Goal: Transaction & Acquisition: Purchase product/service

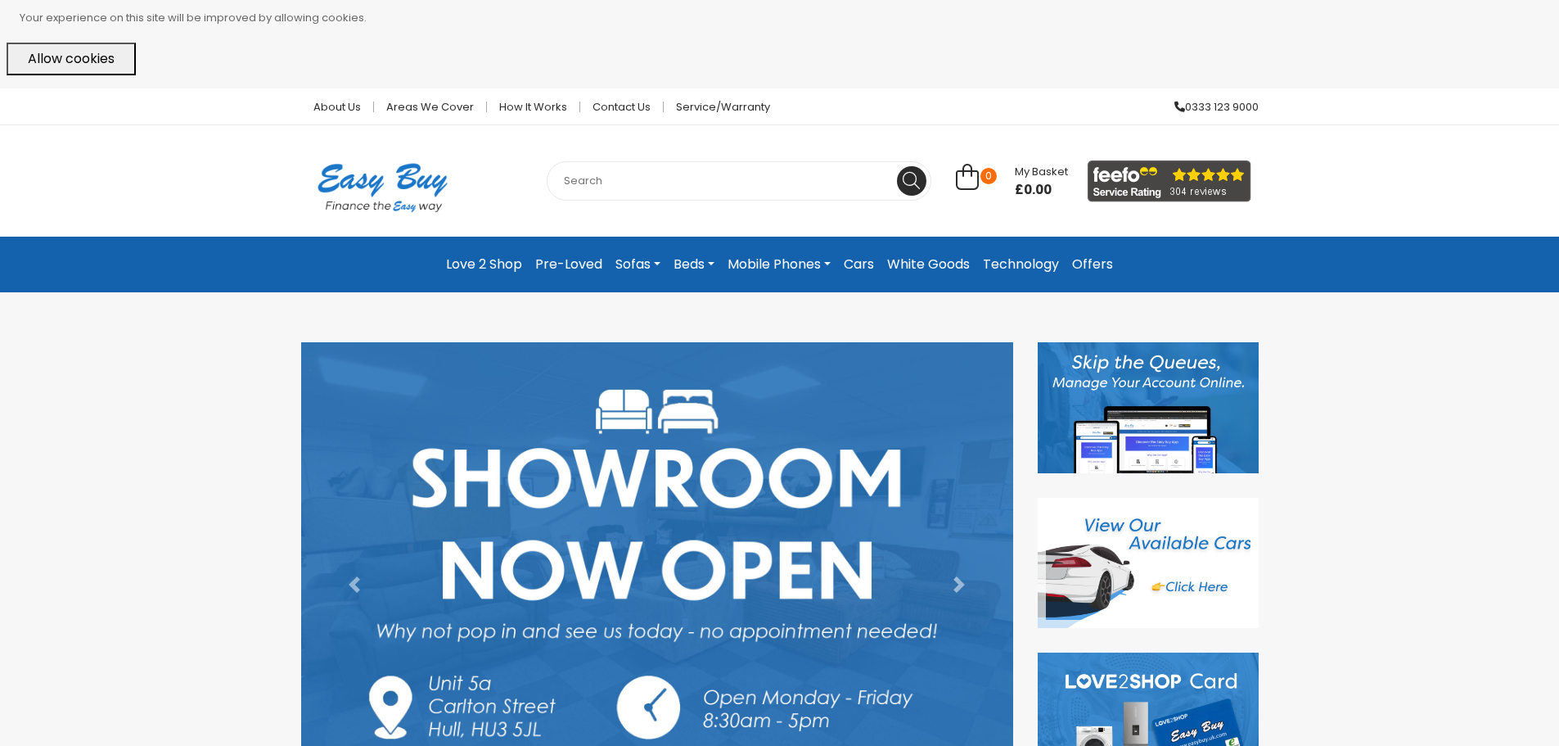
click at [1197, 543] on img at bounding box center [1148, 563] width 221 height 131
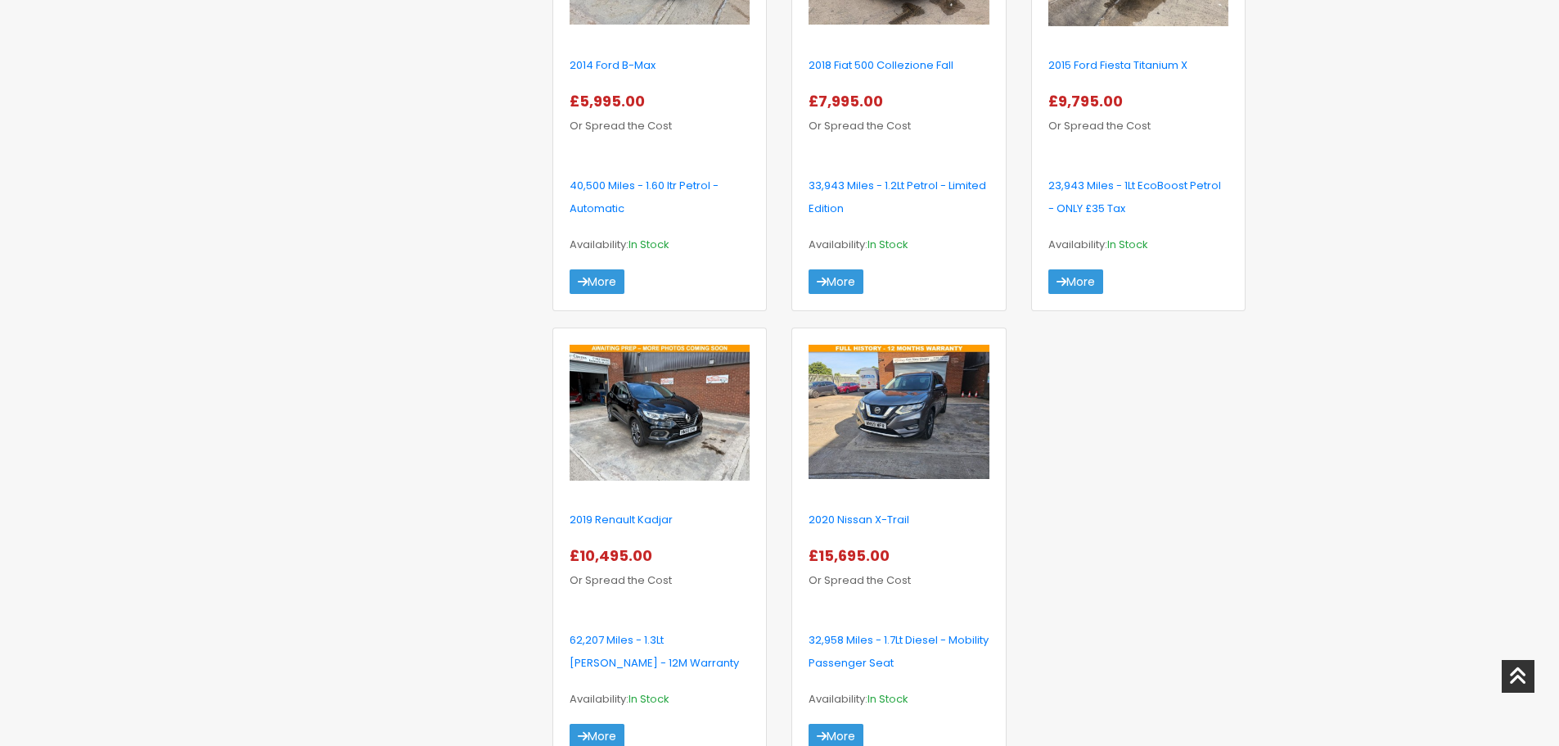
scroll to position [982, 0]
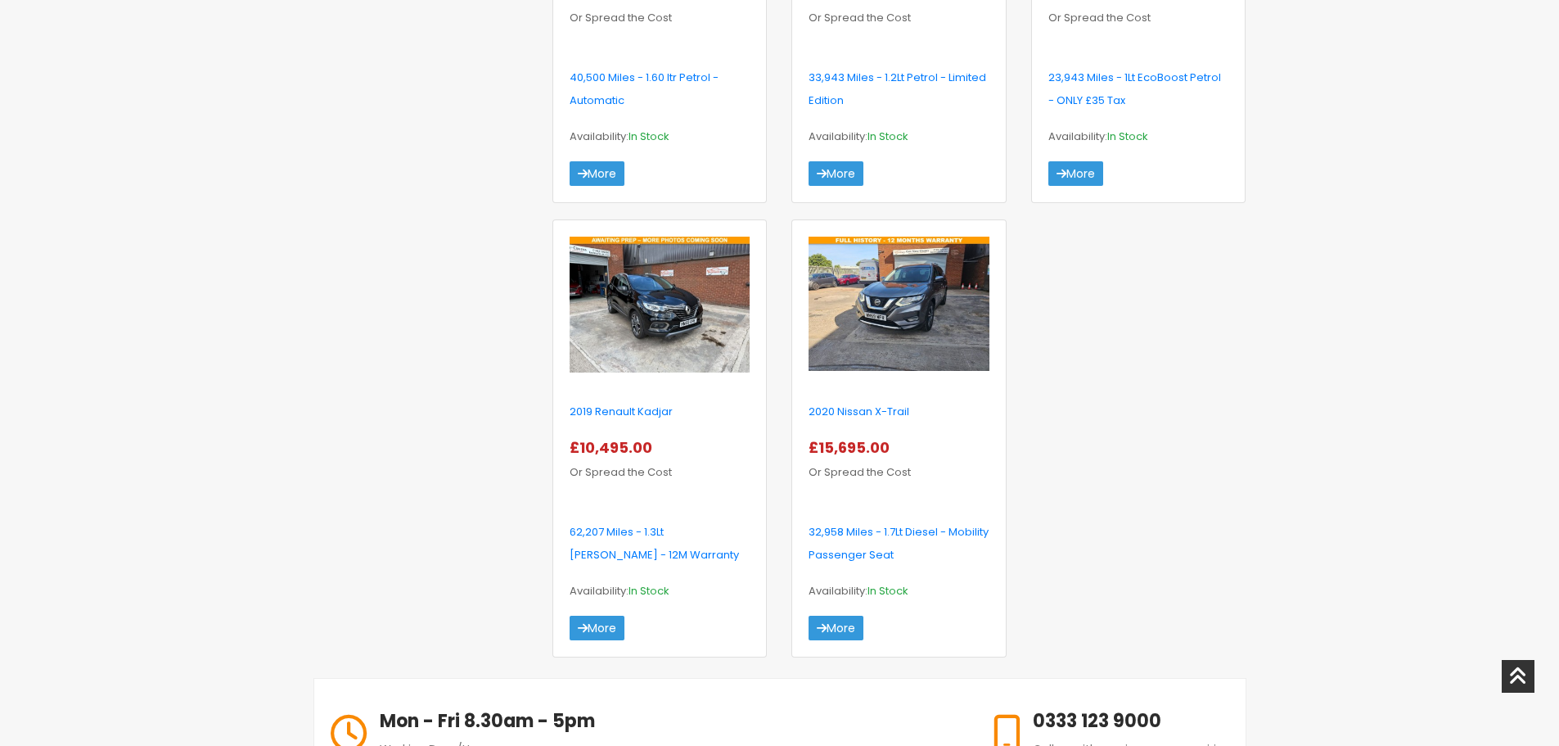
click at [889, 309] on img at bounding box center [899, 304] width 180 height 134
drag, startPoint x: 176, startPoint y: 173, endPoint x: 234, endPoint y: 76, distance: 112.7
click at [234, 76] on div "About Us Areas we cover How it works Contact Us Service/Warranty 0333 123 9000 …" at bounding box center [779, 236] width 1559 height 2260
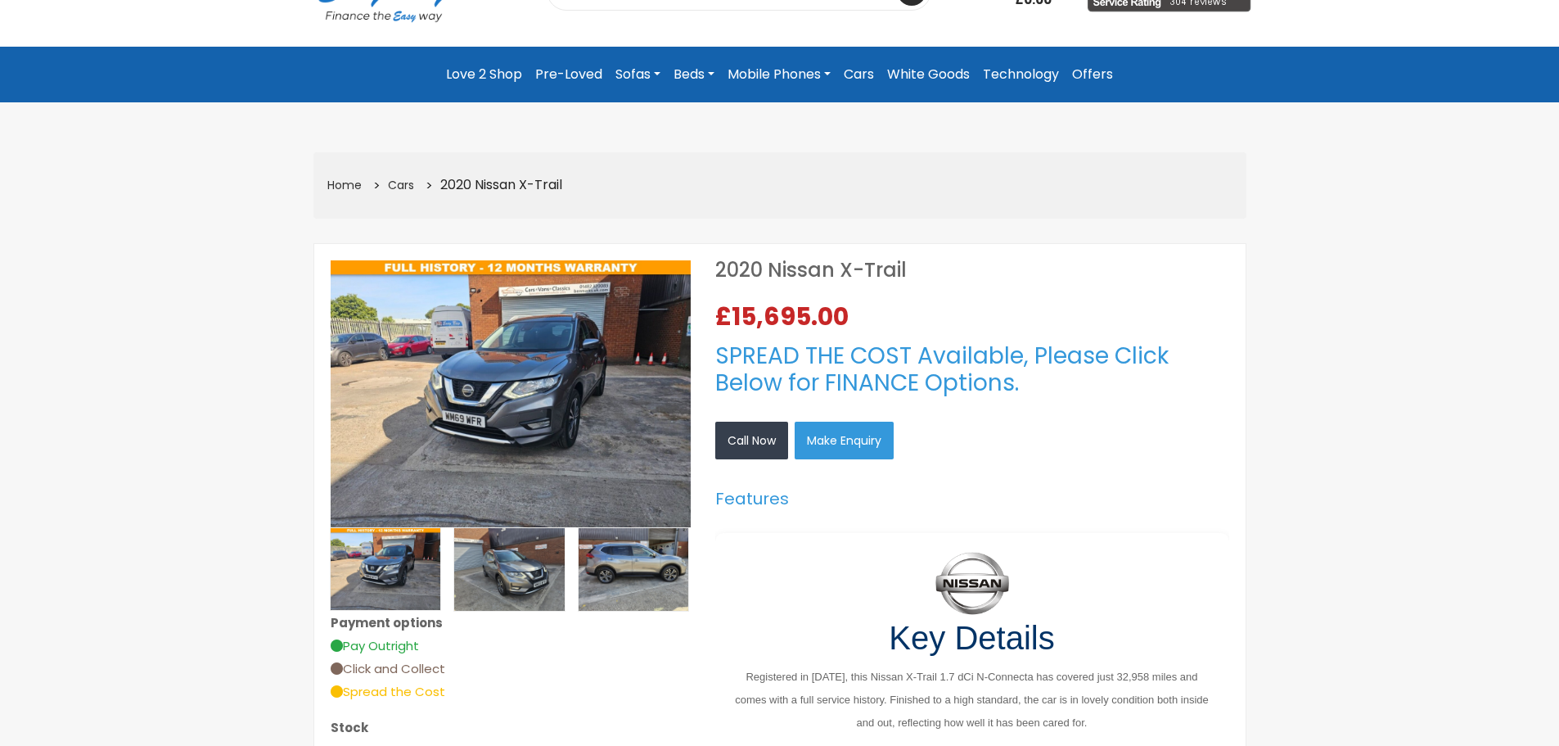
scroll to position [327, 0]
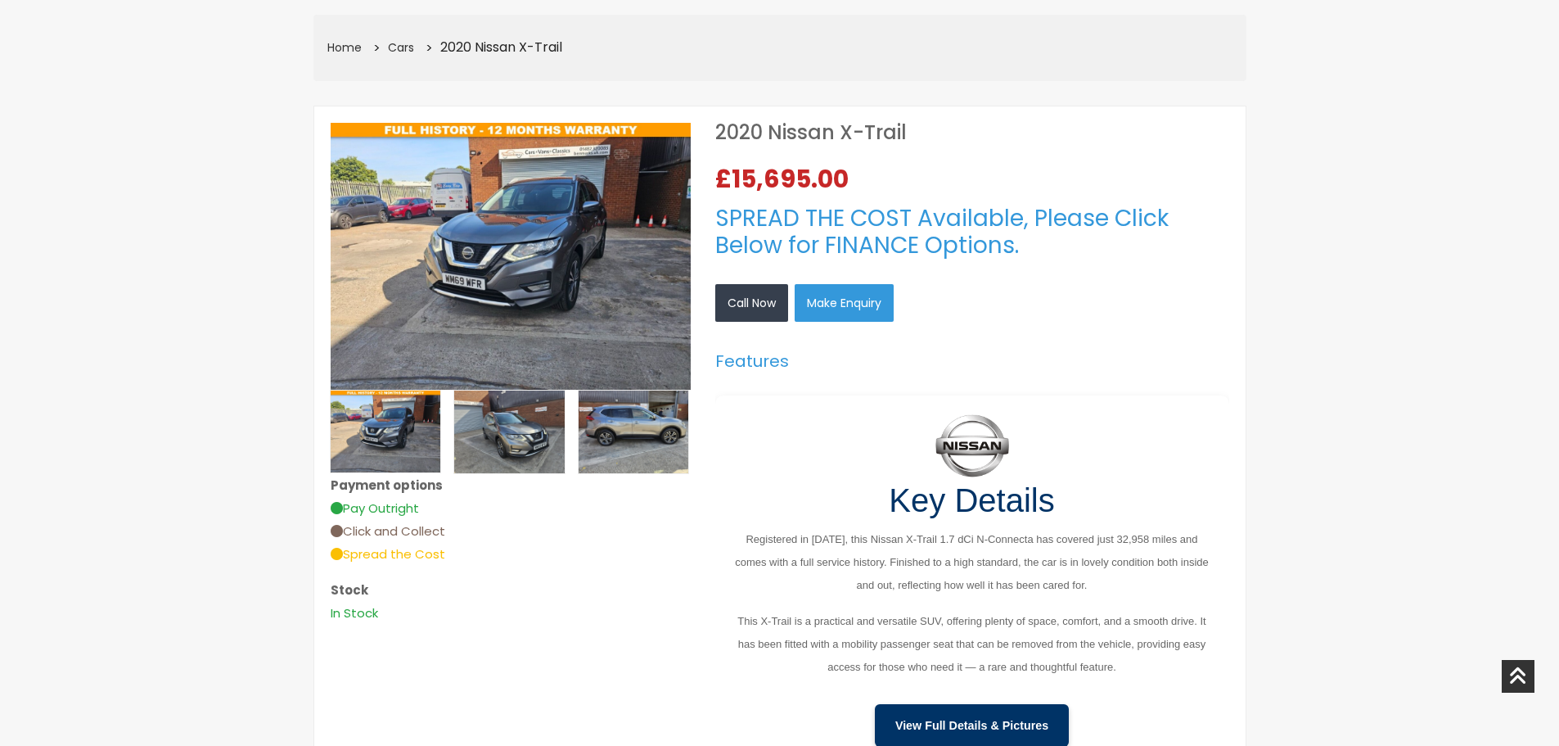
click at [544, 221] on img at bounding box center [511, 257] width 360 height 268
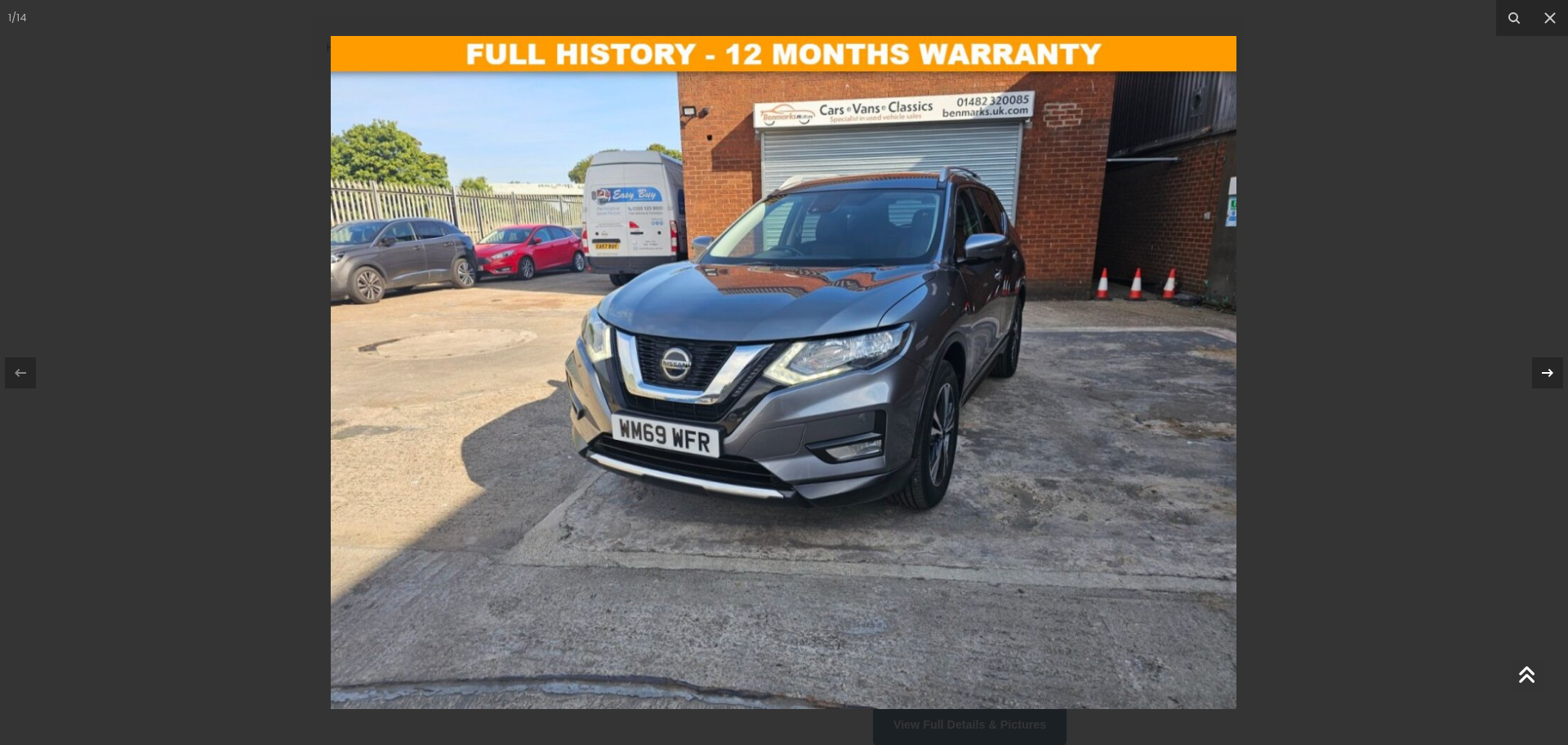
click at [1546, 376] on icon at bounding box center [1548, 372] width 20 height 20
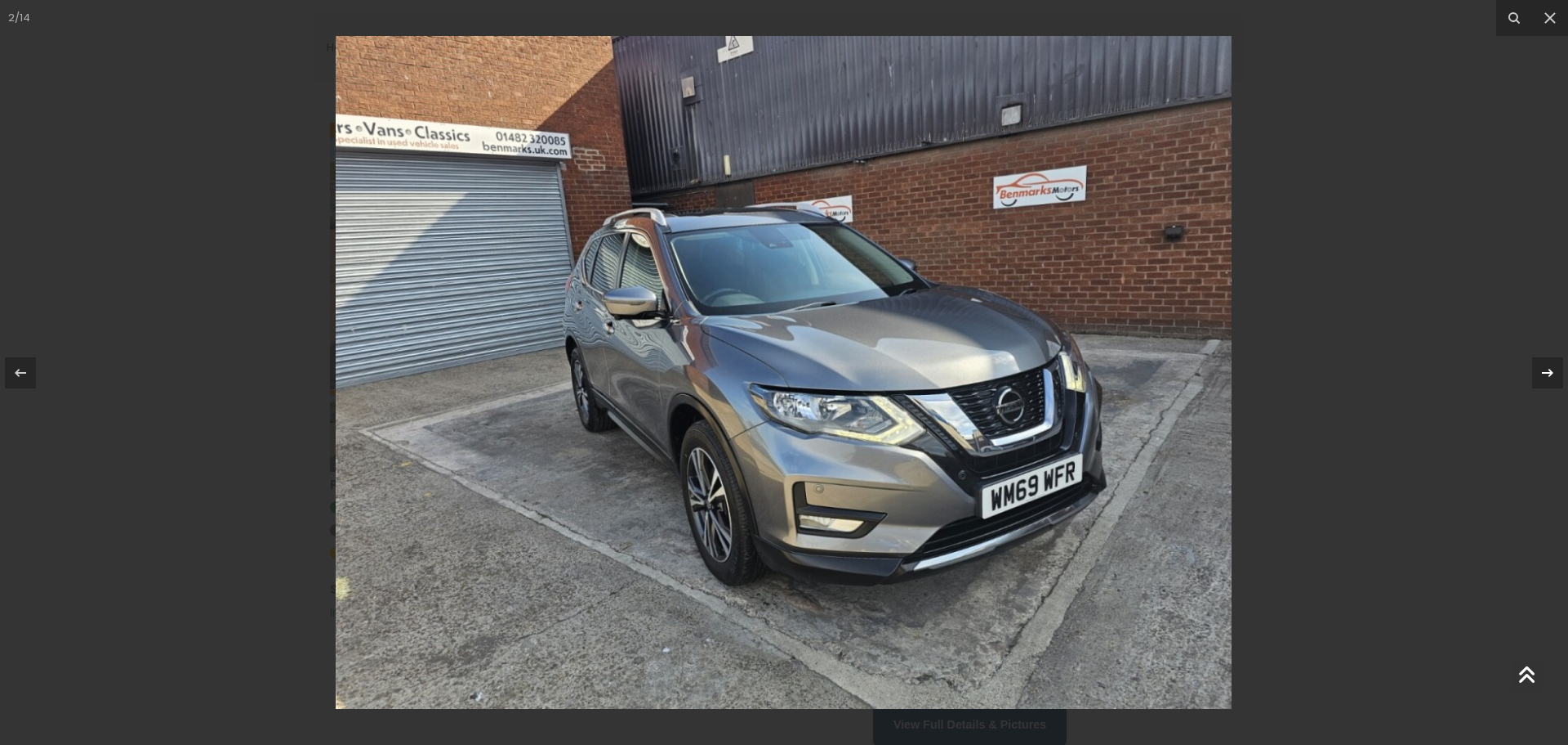
click at [1546, 376] on icon at bounding box center [1548, 372] width 20 height 20
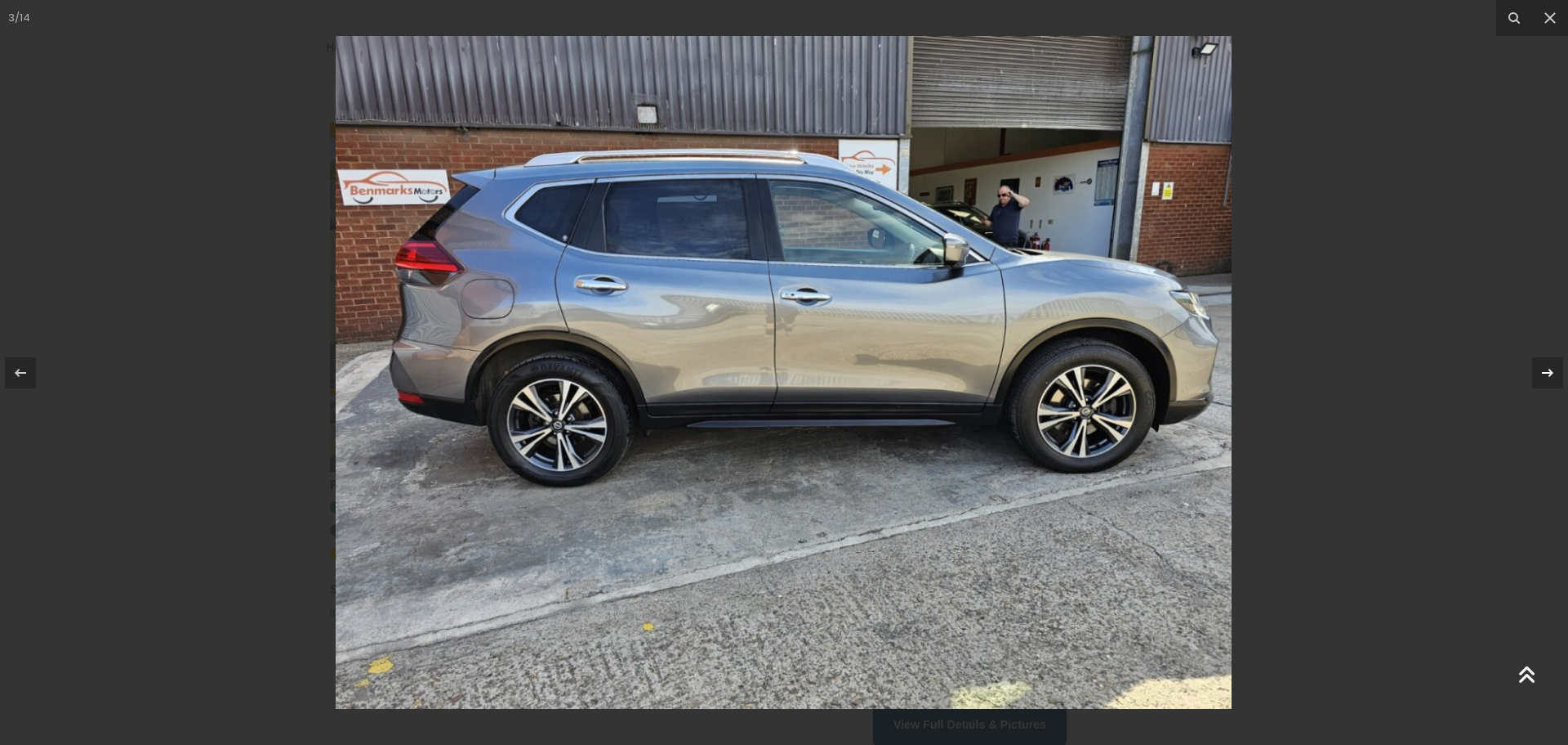
click at [1546, 376] on icon at bounding box center [1548, 372] width 20 height 20
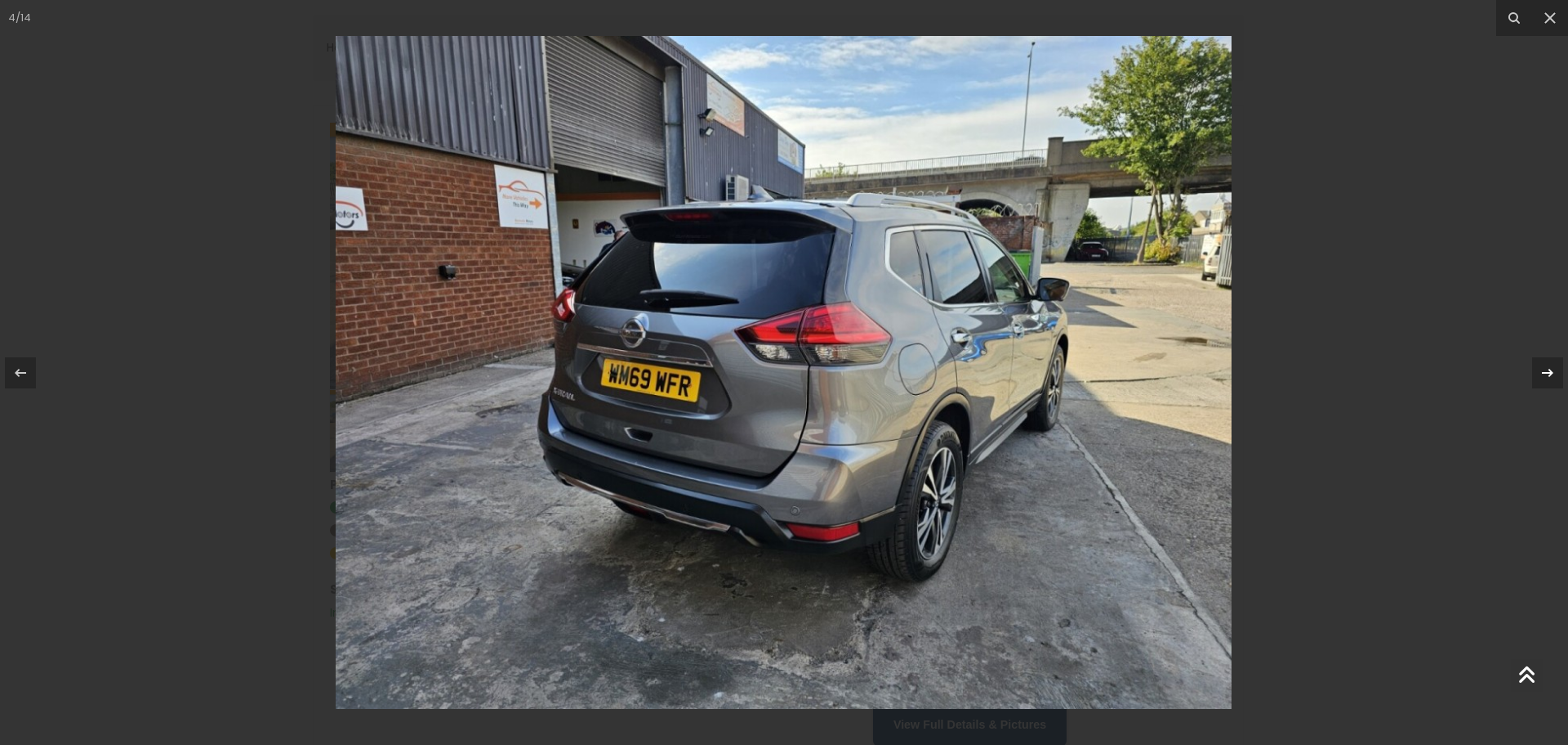
click at [1546, 376] on icon at bounding box center [1548, 372] width 20 height 20
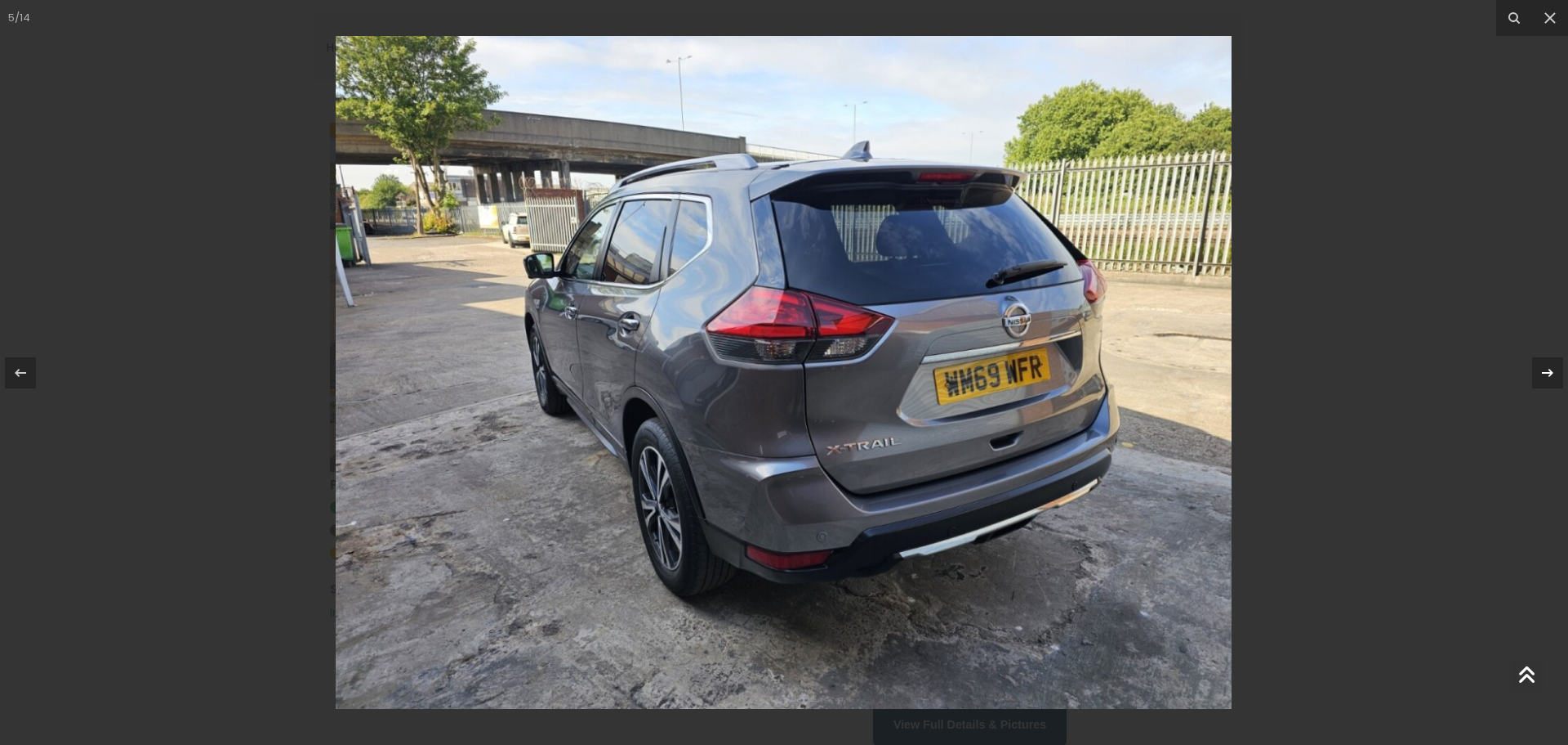
click at [1546, 376] on icon at bounding box center [1548, 372] width 20 height 20
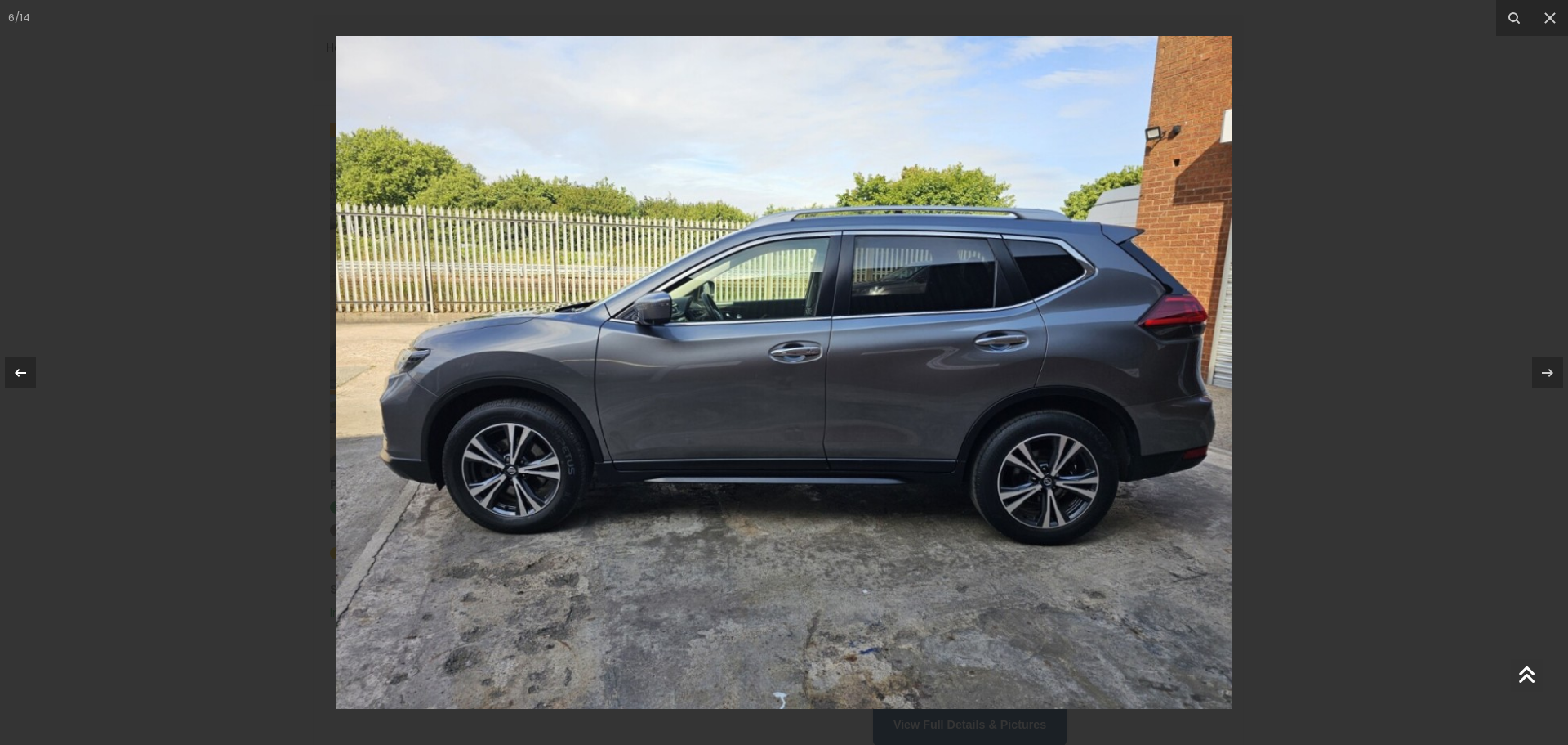
click at [16, 374] on icon at bounding box center [21, 372] width 20 height 20
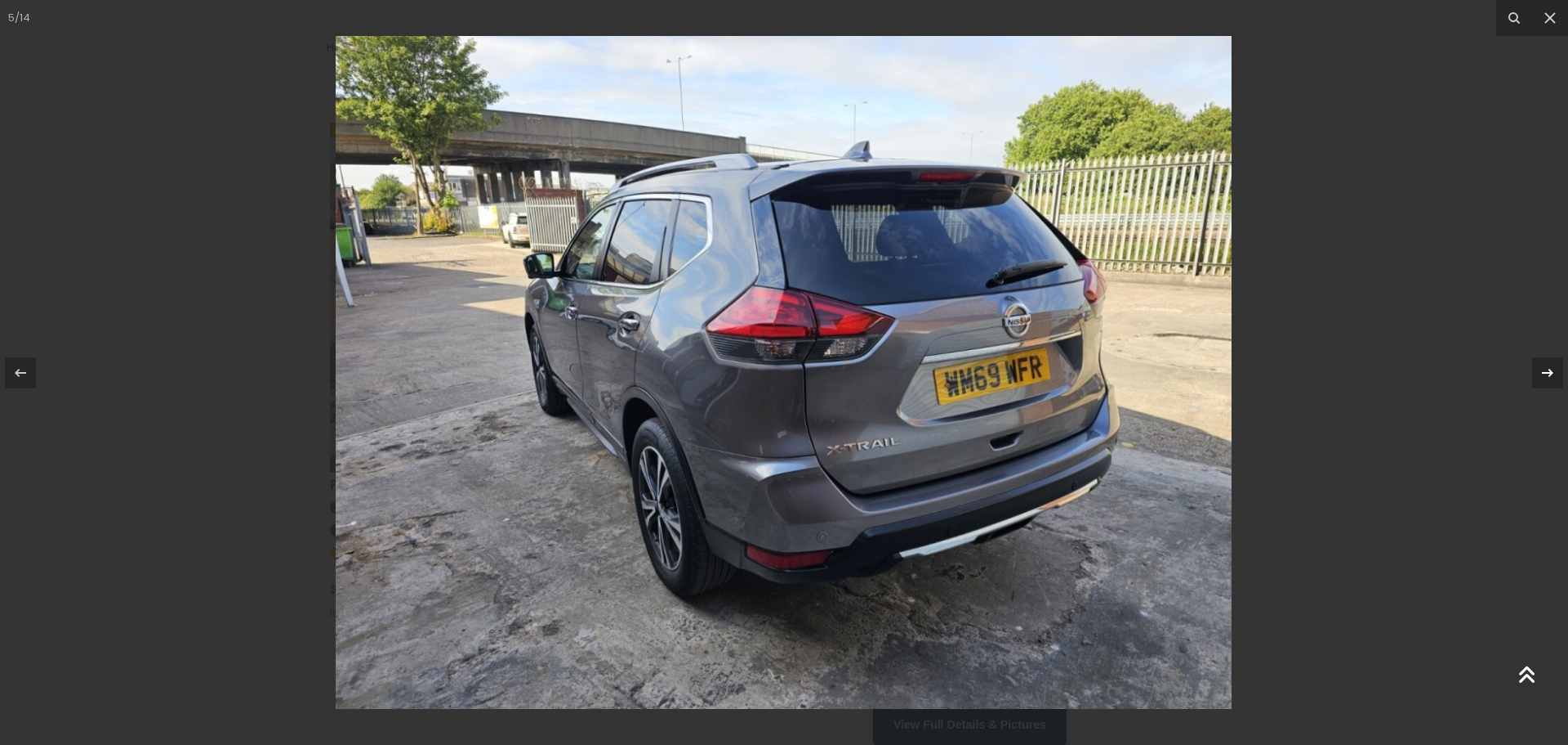
click at [1549, 367] on icon at bounding box center [1548, 372] width 20 height 20
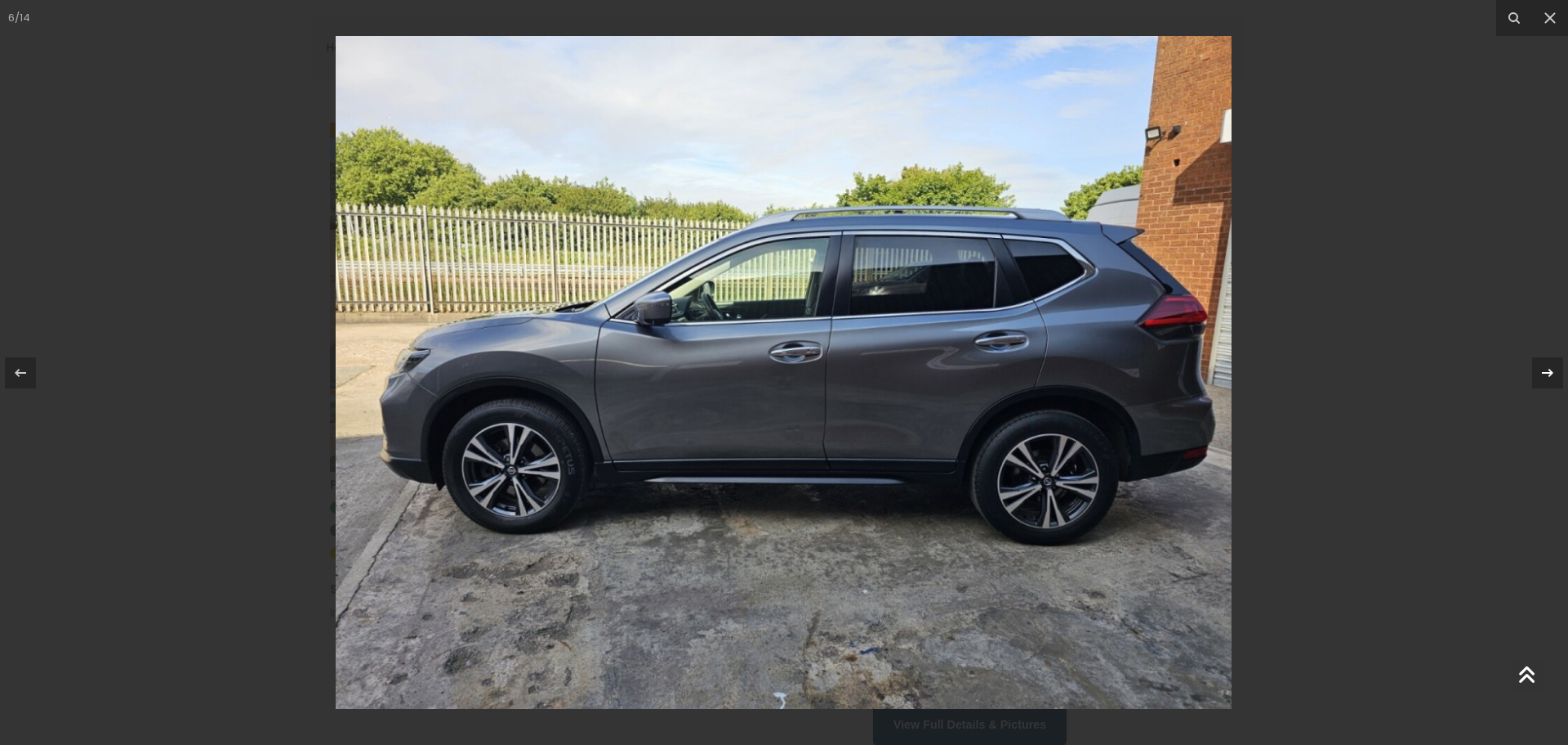
click at [1549, 367] on icon at bounding box center [1548, 372] width 20 height 20
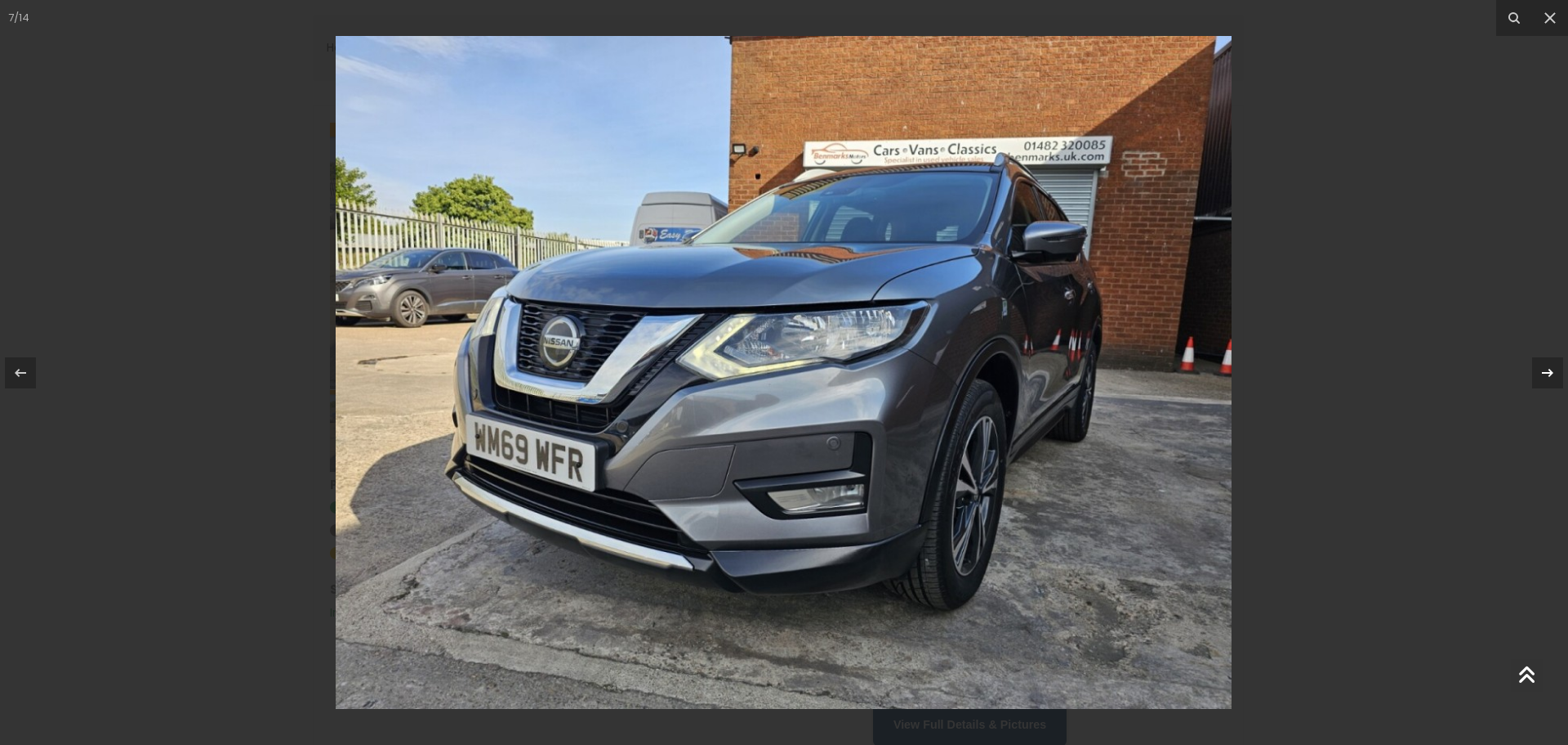
click at [1548, 367] on icon at bounding box center [1548, 372] width 20 height 20
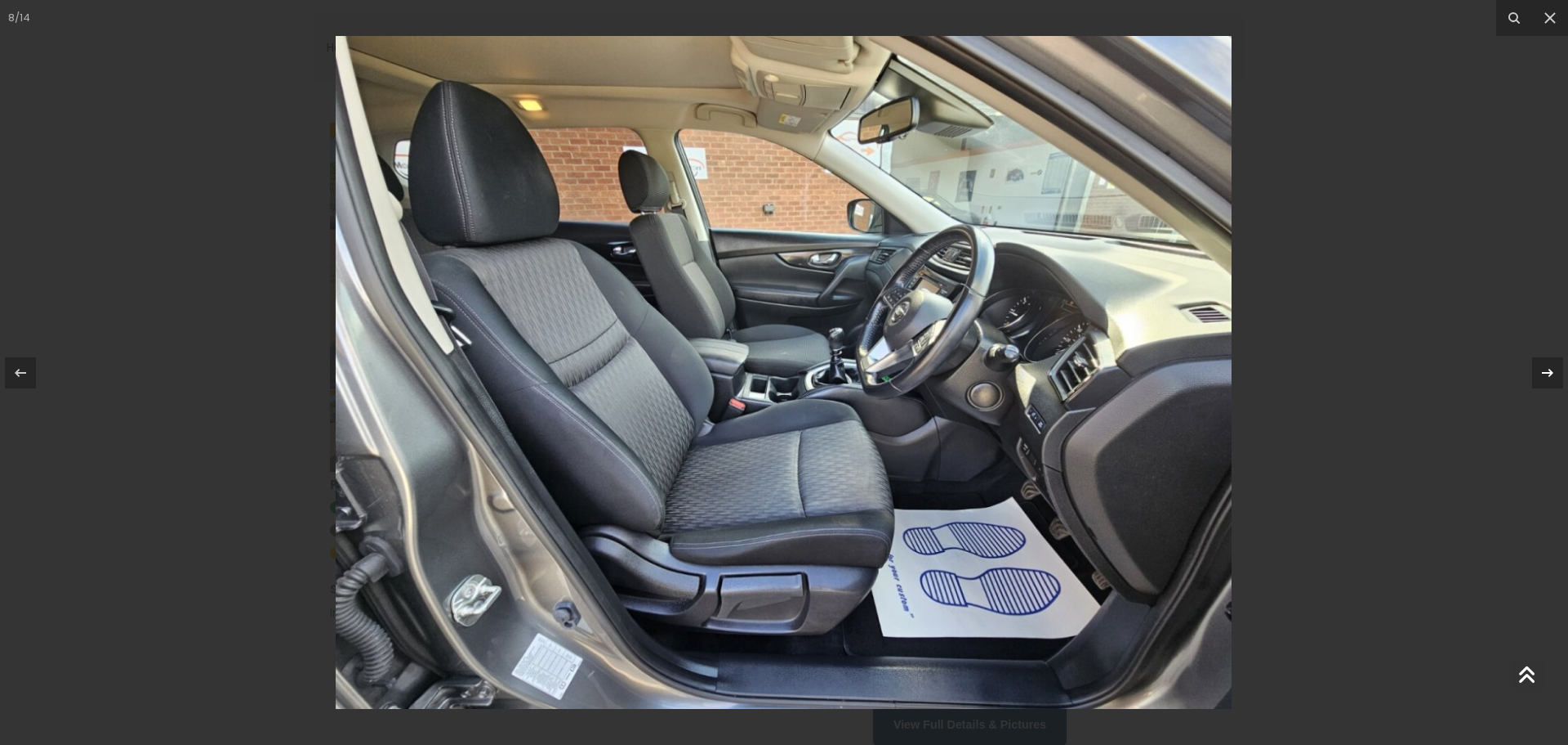
click at [1548, 367] on icon at bounding box center [1548, 372] width 20 height 20
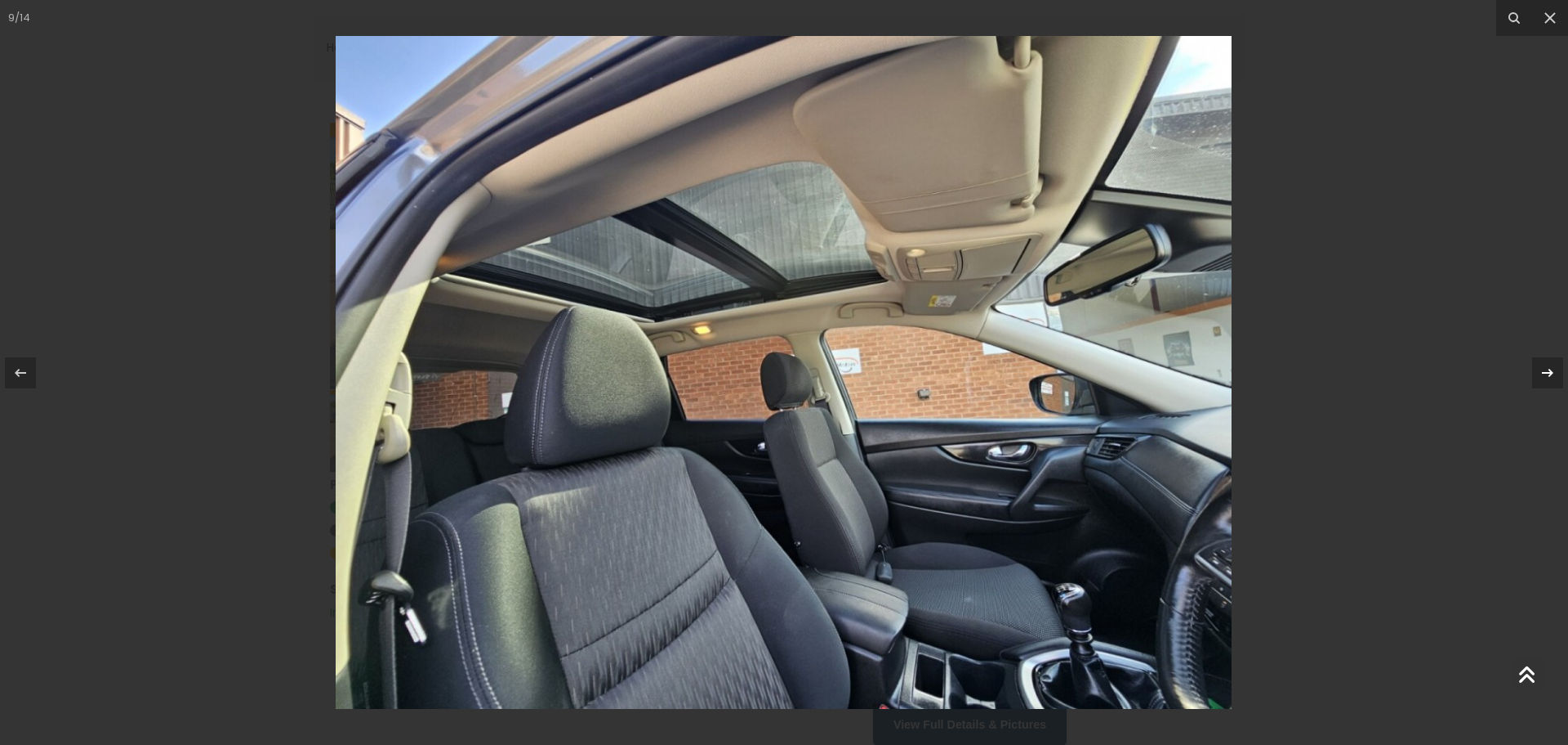
click at [1548, 367] on icon at bounding box center [1548, 372] width 20 height 20
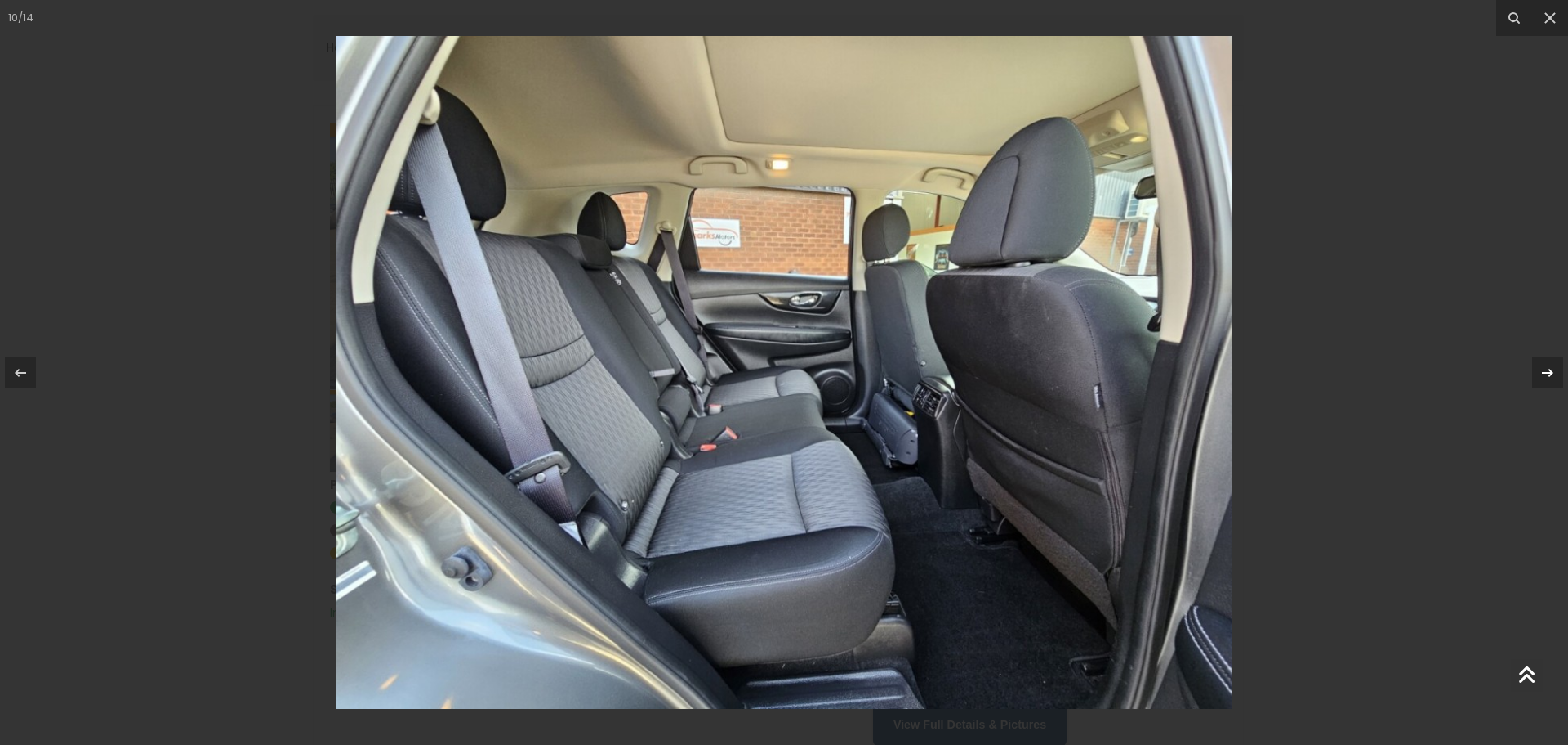
click at [1548, 367] on icon at bounding box center [1548, 372] width 20 height 20
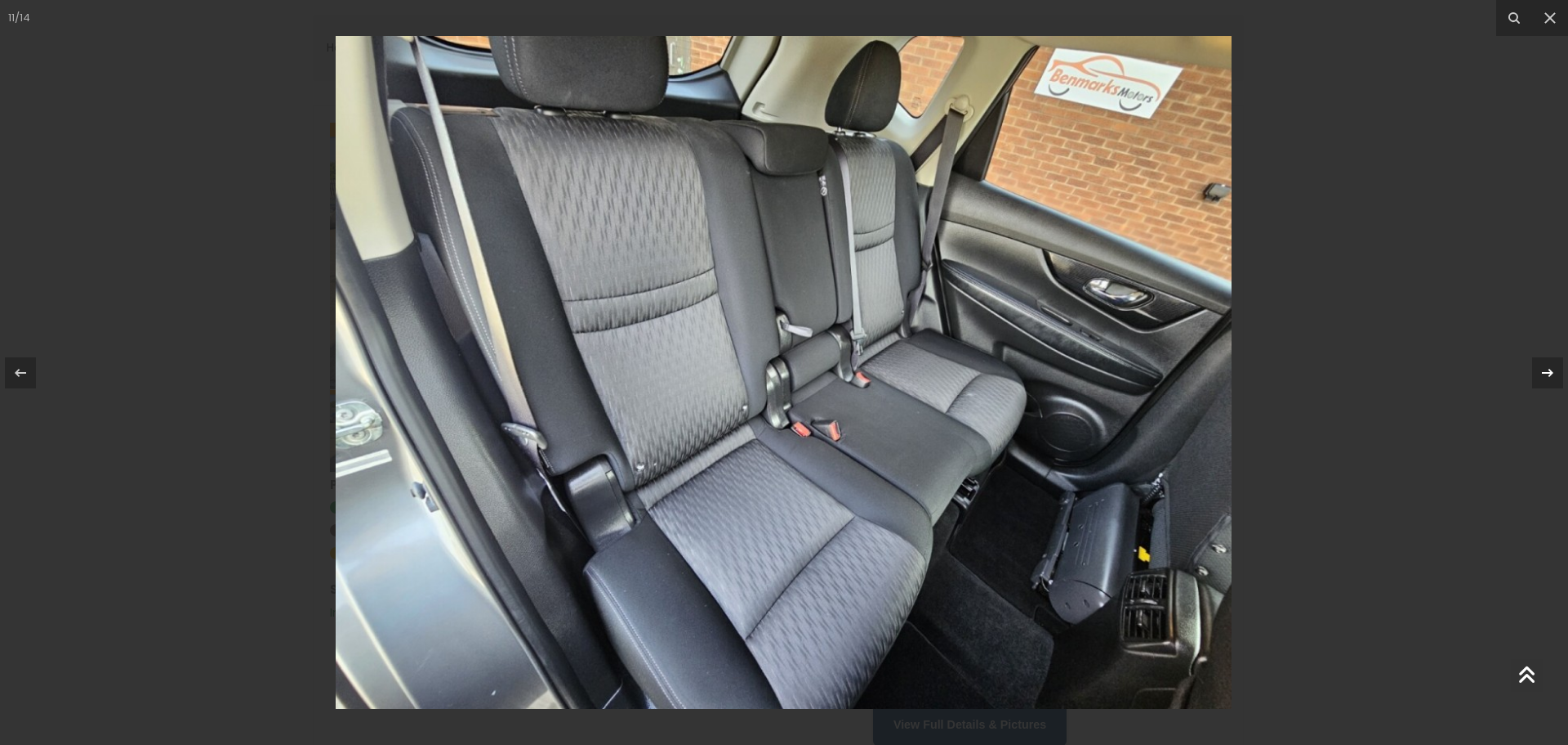
click at [1547, 367] on icon at bounding box center [1548, 372] width 20 height 20
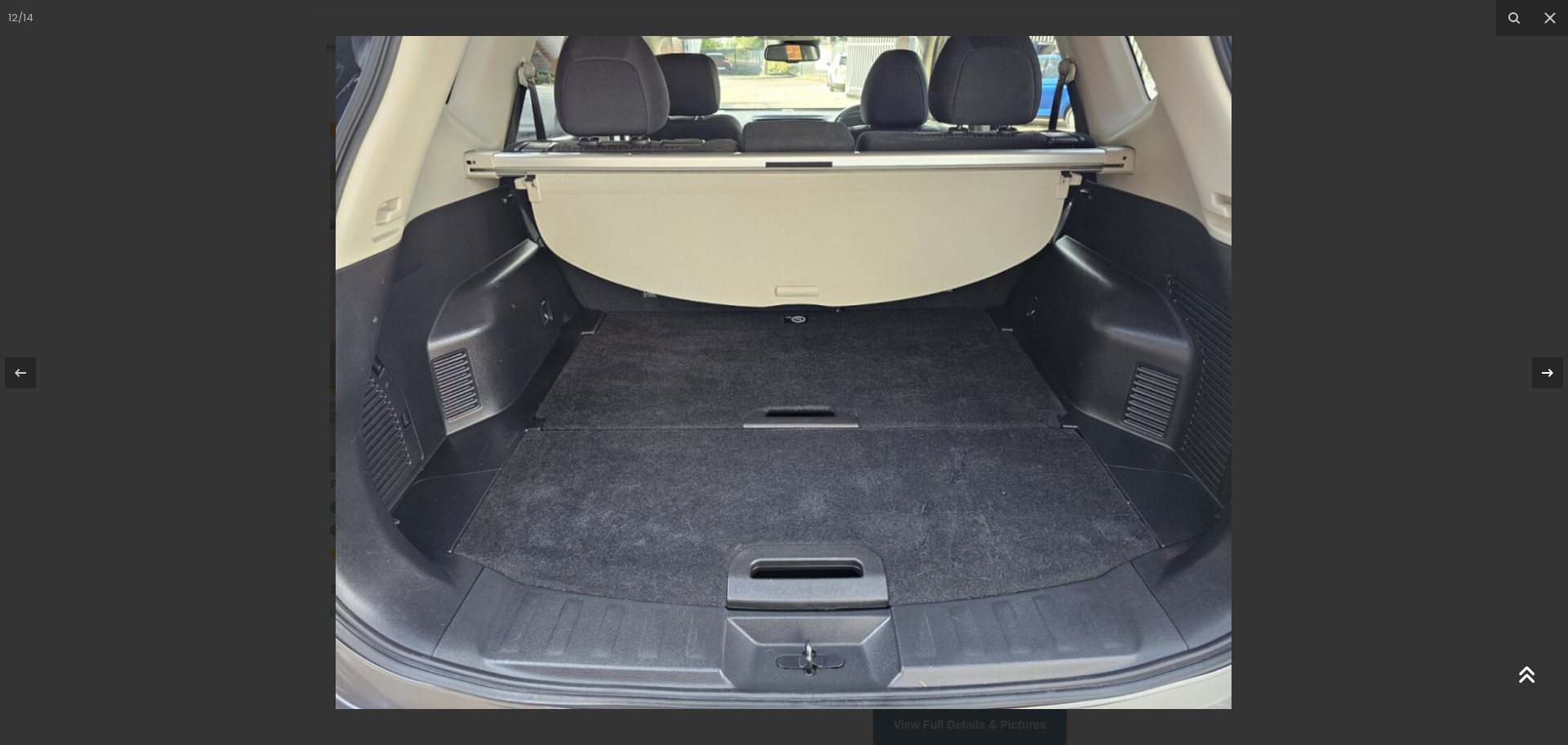
click at [1547, 367] on icon at bounding box center [1548, 372] width 20 height 20
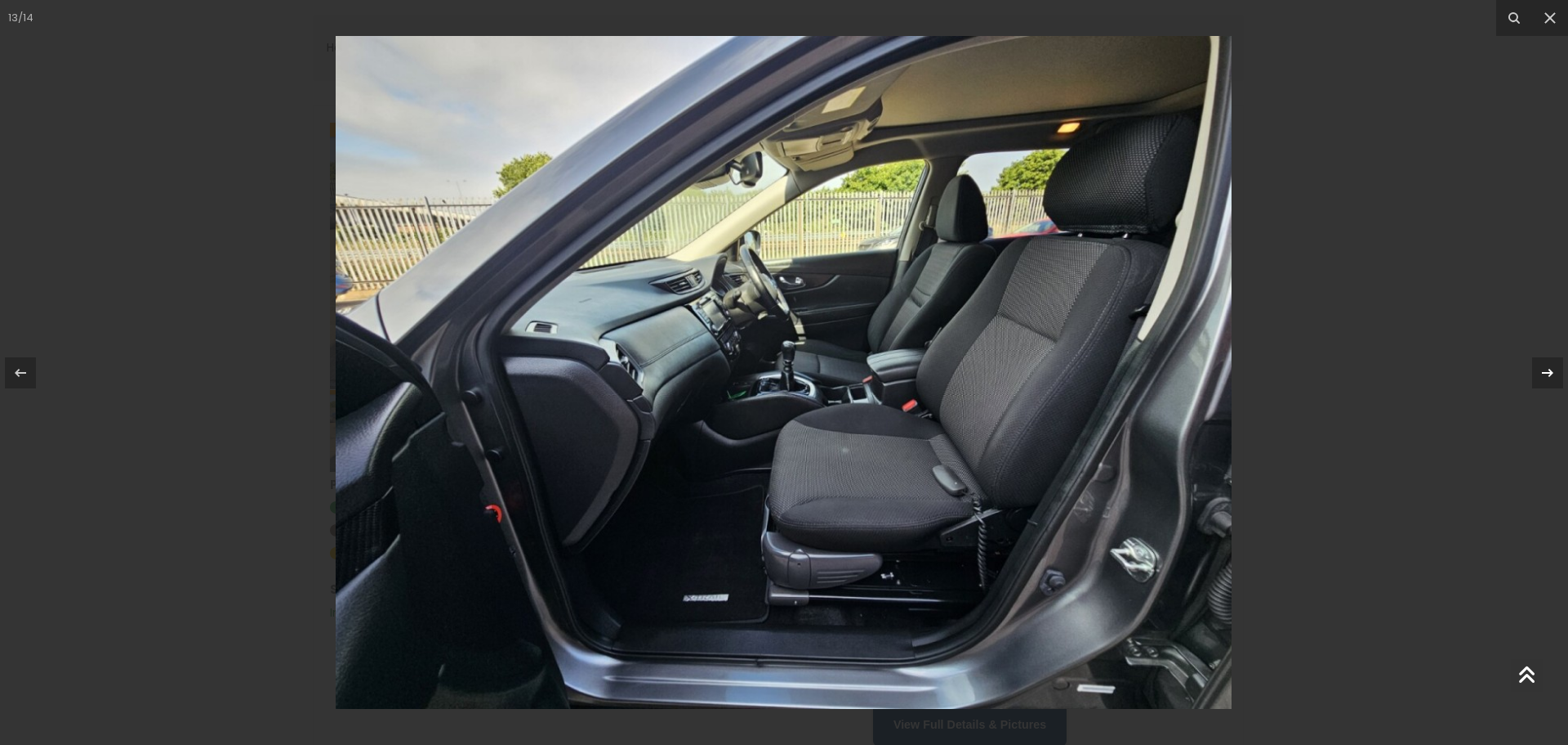
click at [1547, 367] on icon at bounding box center [1548, 372] width 20 height 20
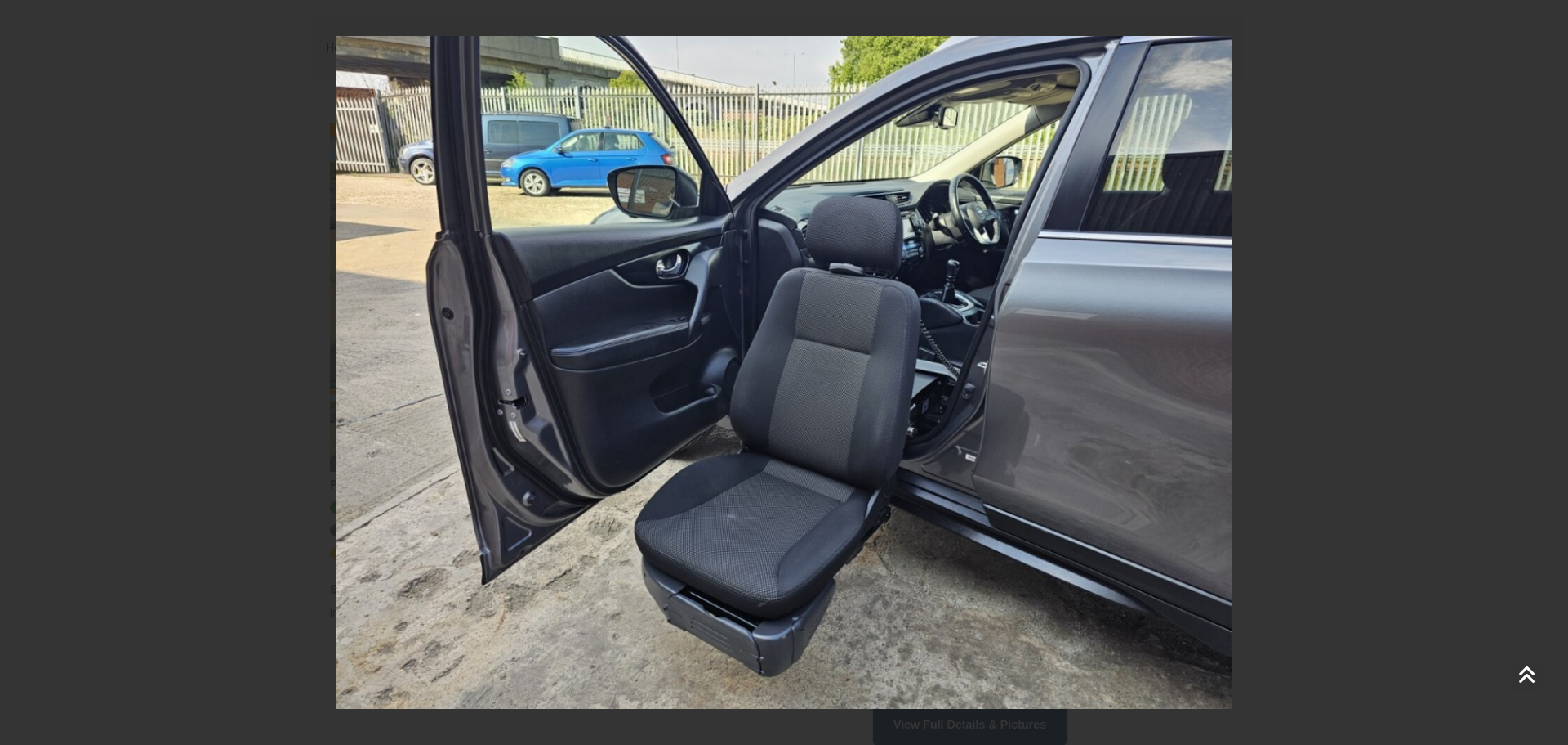
click at [1547, 367] on div "14 / 14" at bounding box center [784, 372] width 1568 height 745
drag, startPoint x: 1542, startPoint y: 7, endPoint x: 1549, endPoint y: 24, distance: 18.4
click at [1542, 10] on button at bounding box center [1550, 18] width 36 height 36
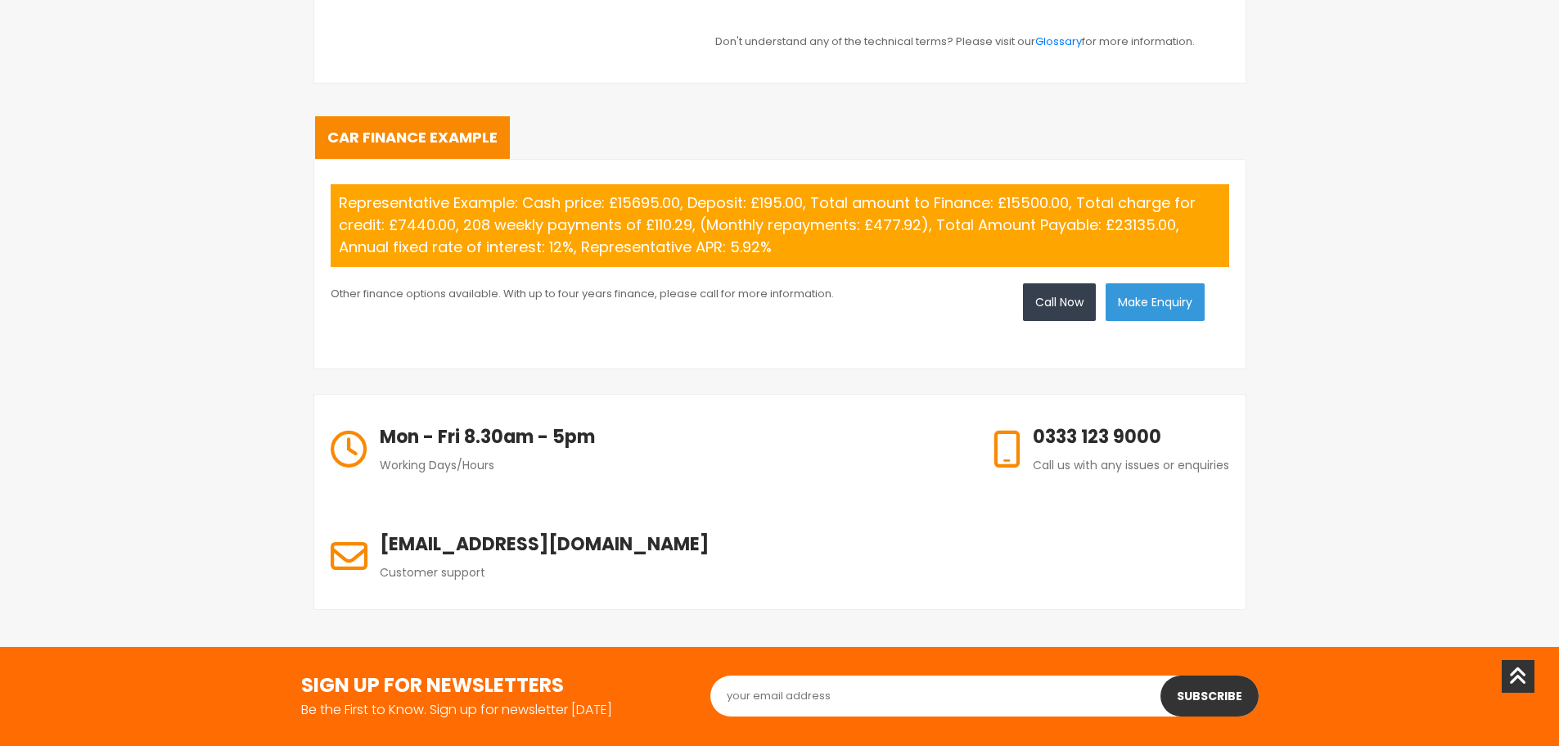
scroll to position [1801, 0]
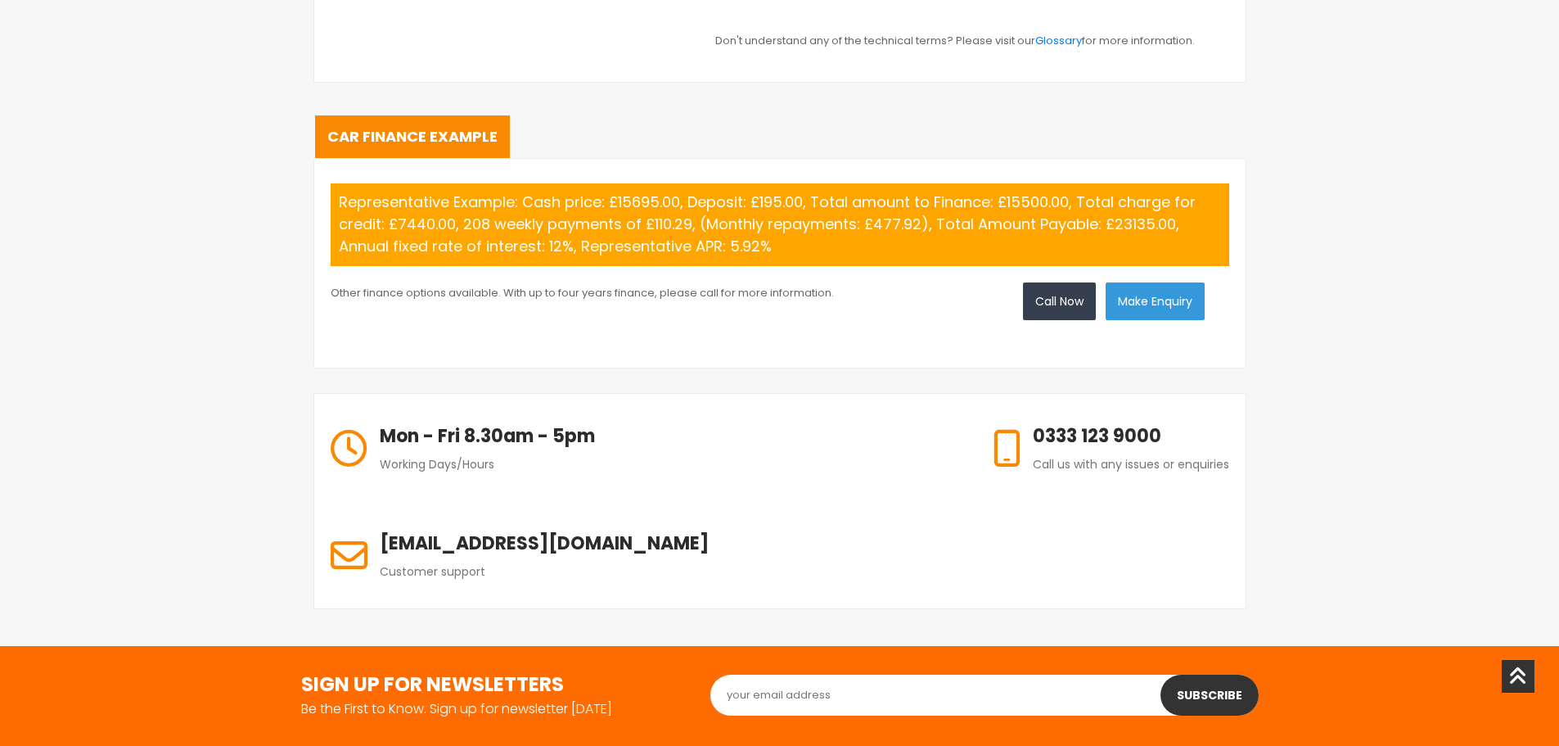
drag, startPoint x: 115, startPoint y: 135, endPoint x: 138, endPoint y: 143, distance: 25.1
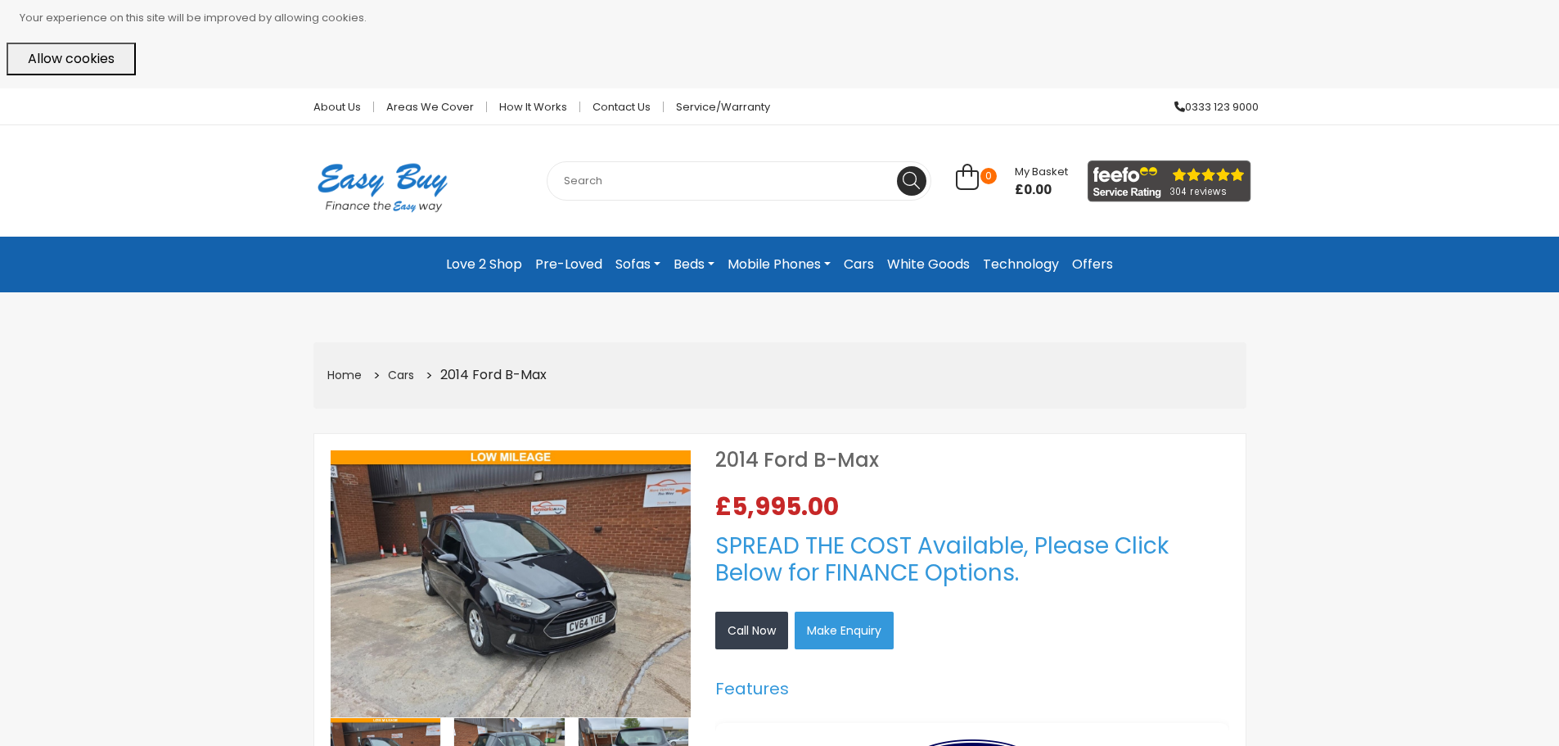
click at [614, 577] on img at bounding box center [511, 584] width 360 height 268
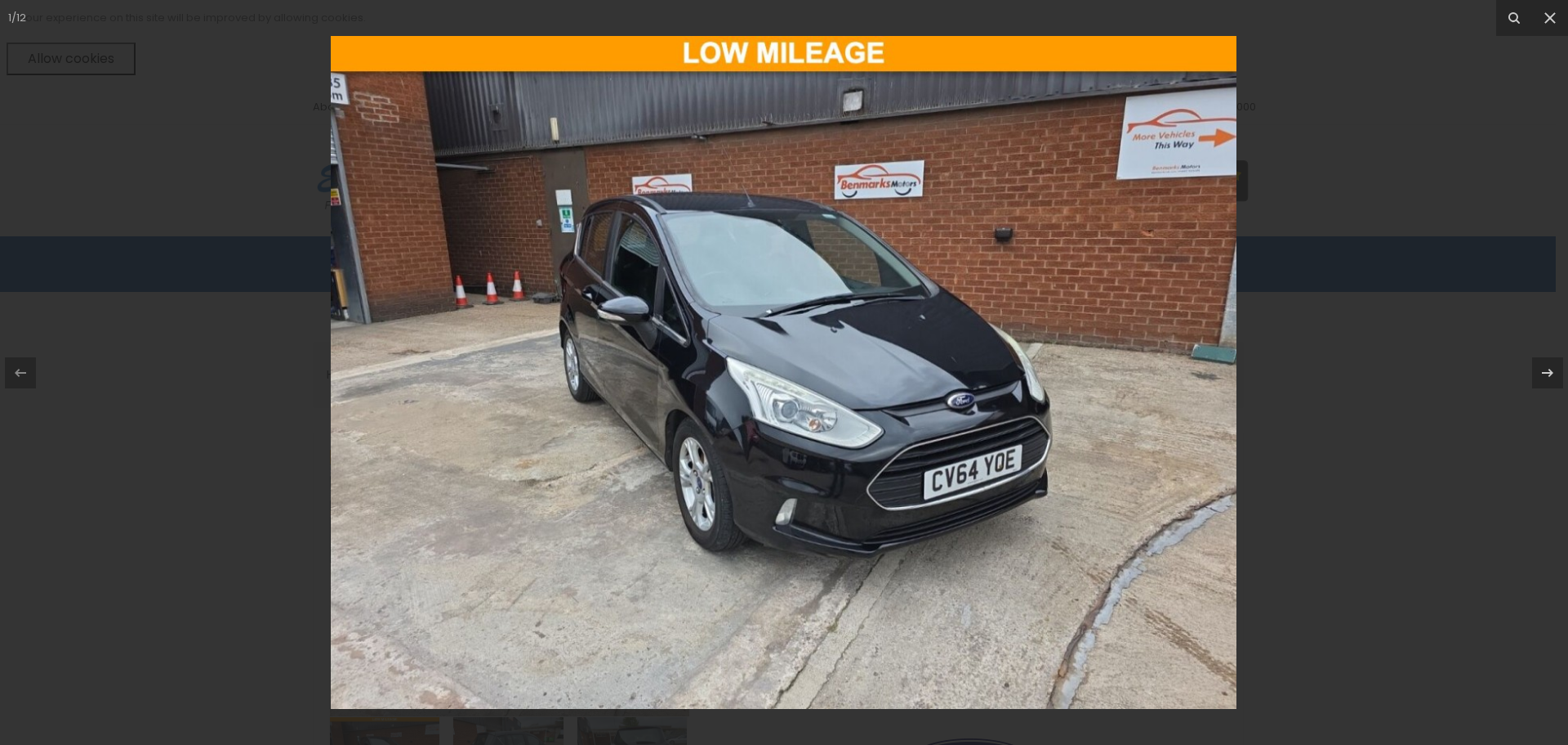
click at [321, 90] on div at bounding box center [784, 372] width 1568 height 745
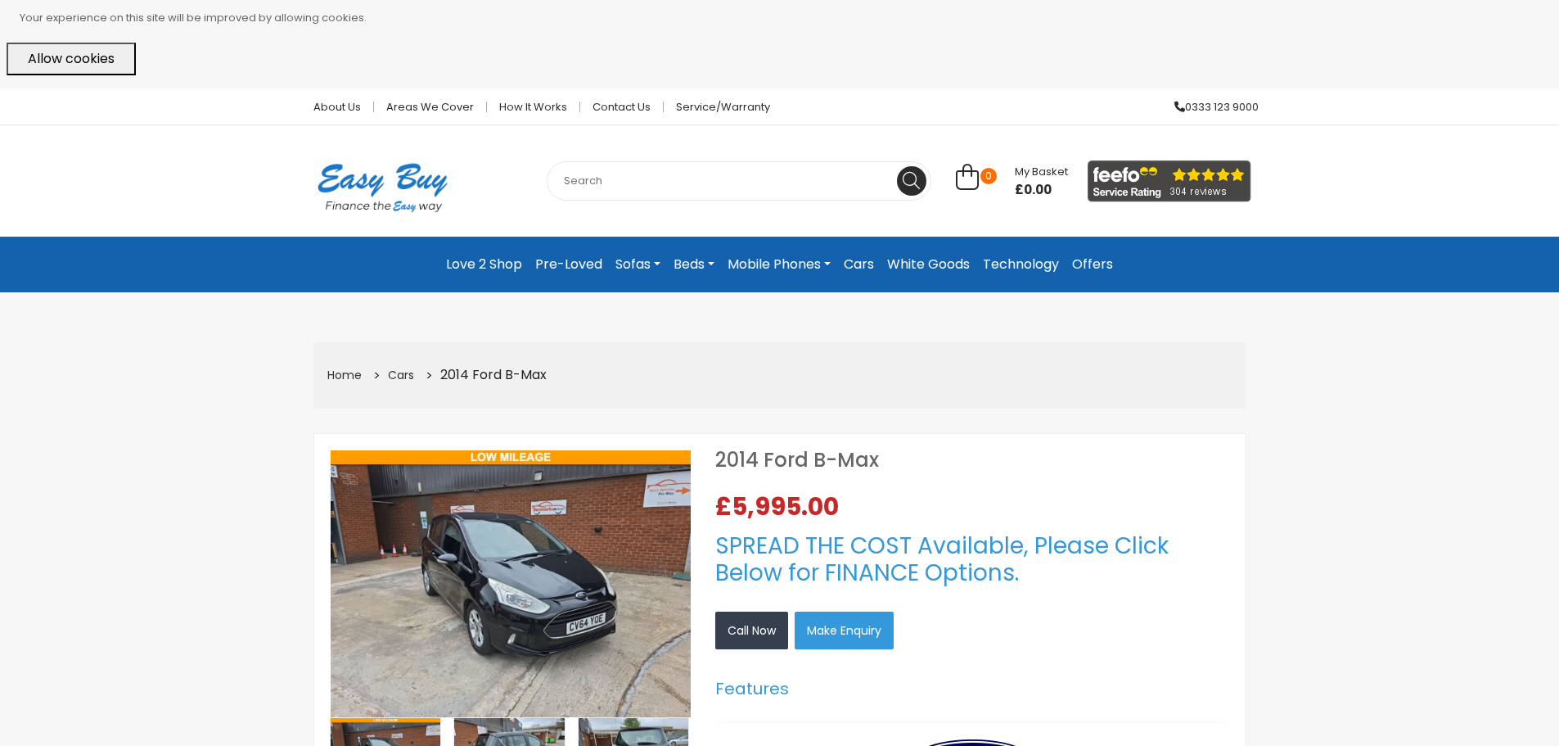
click at [619, 653] on img at bounding box center [511, 584] width 360 height 268
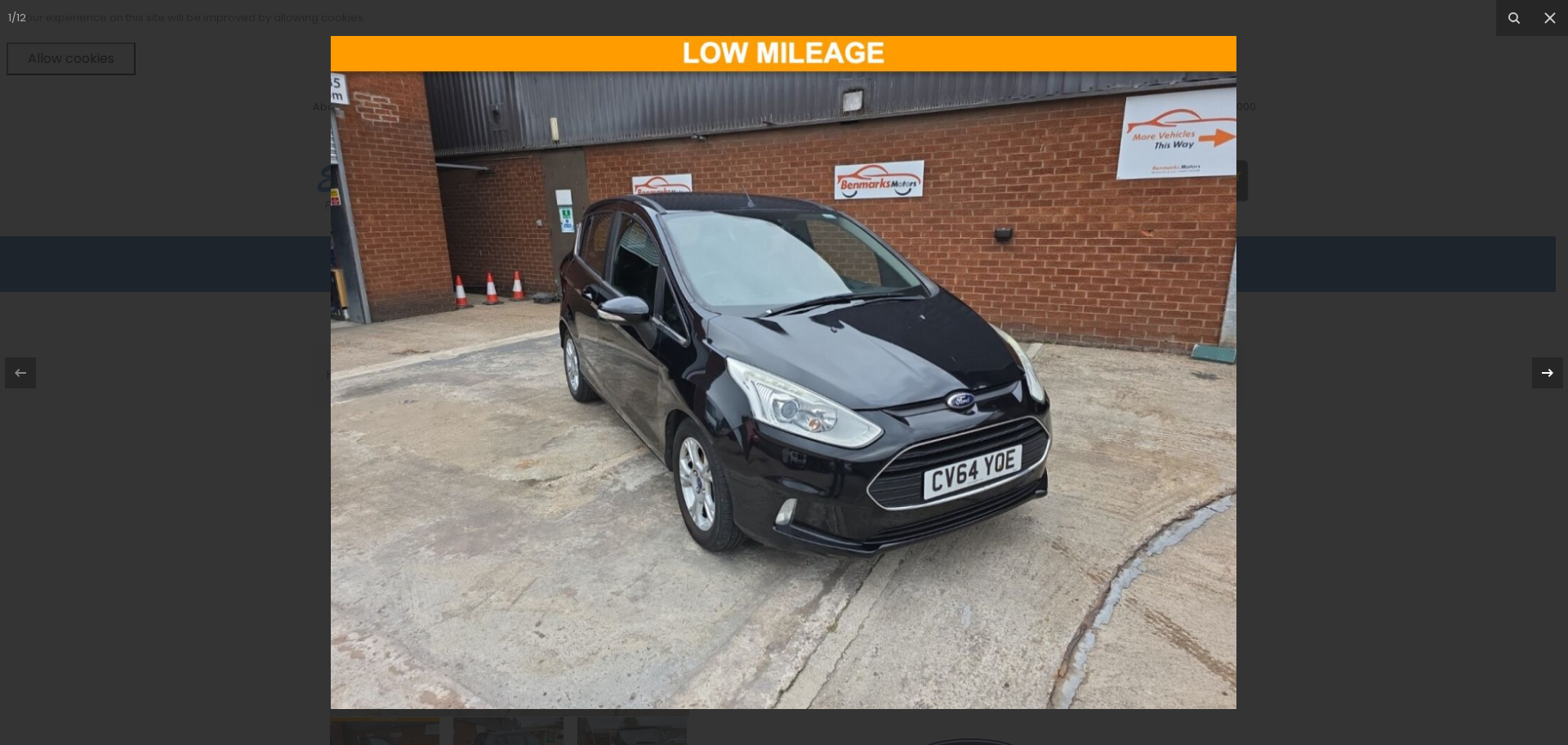
click at [1548, 370] on icon at bounding box center [1548, 372] width 20 height 20
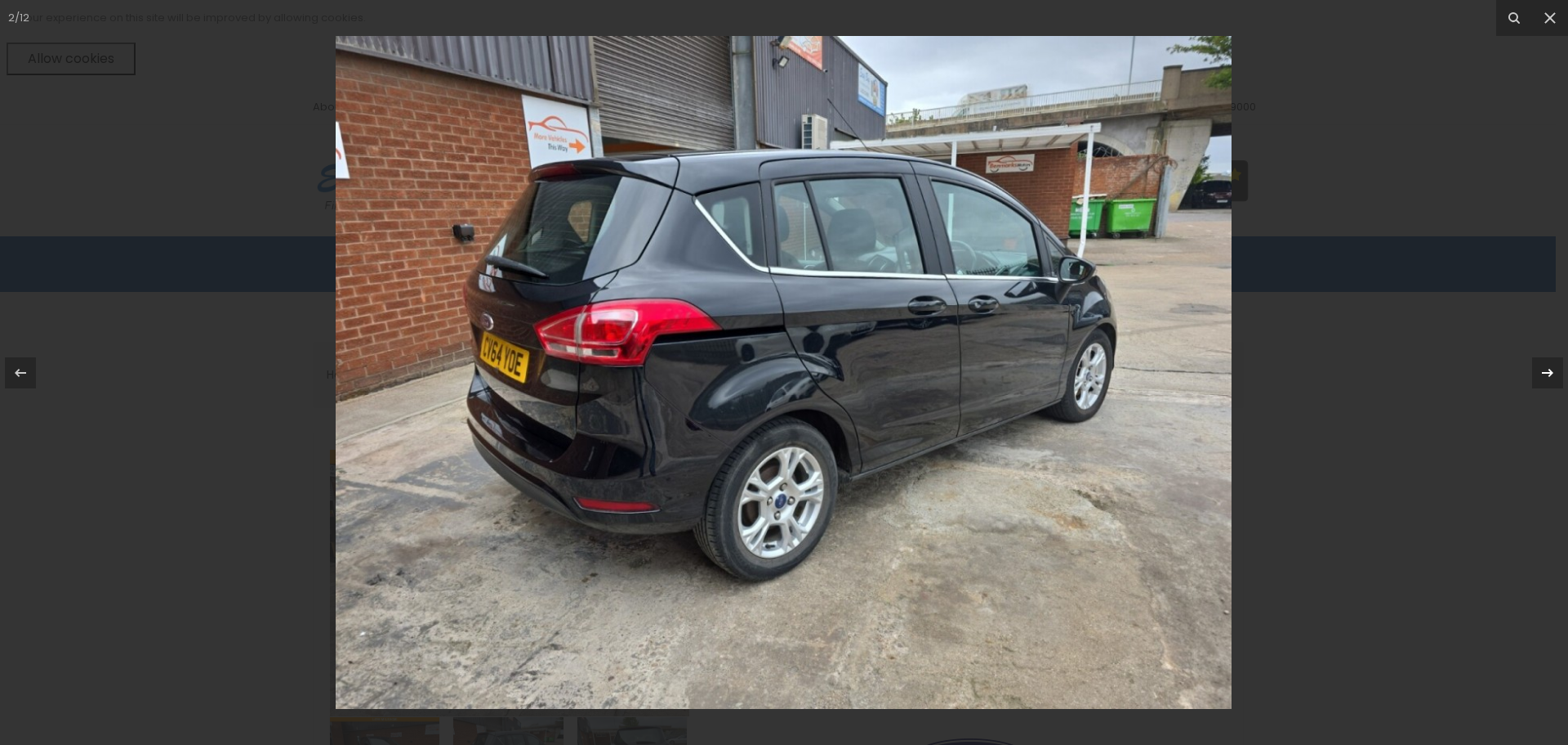
click at [1548, 370] on icon at bounding box center [1548, 372] width 20 height 20
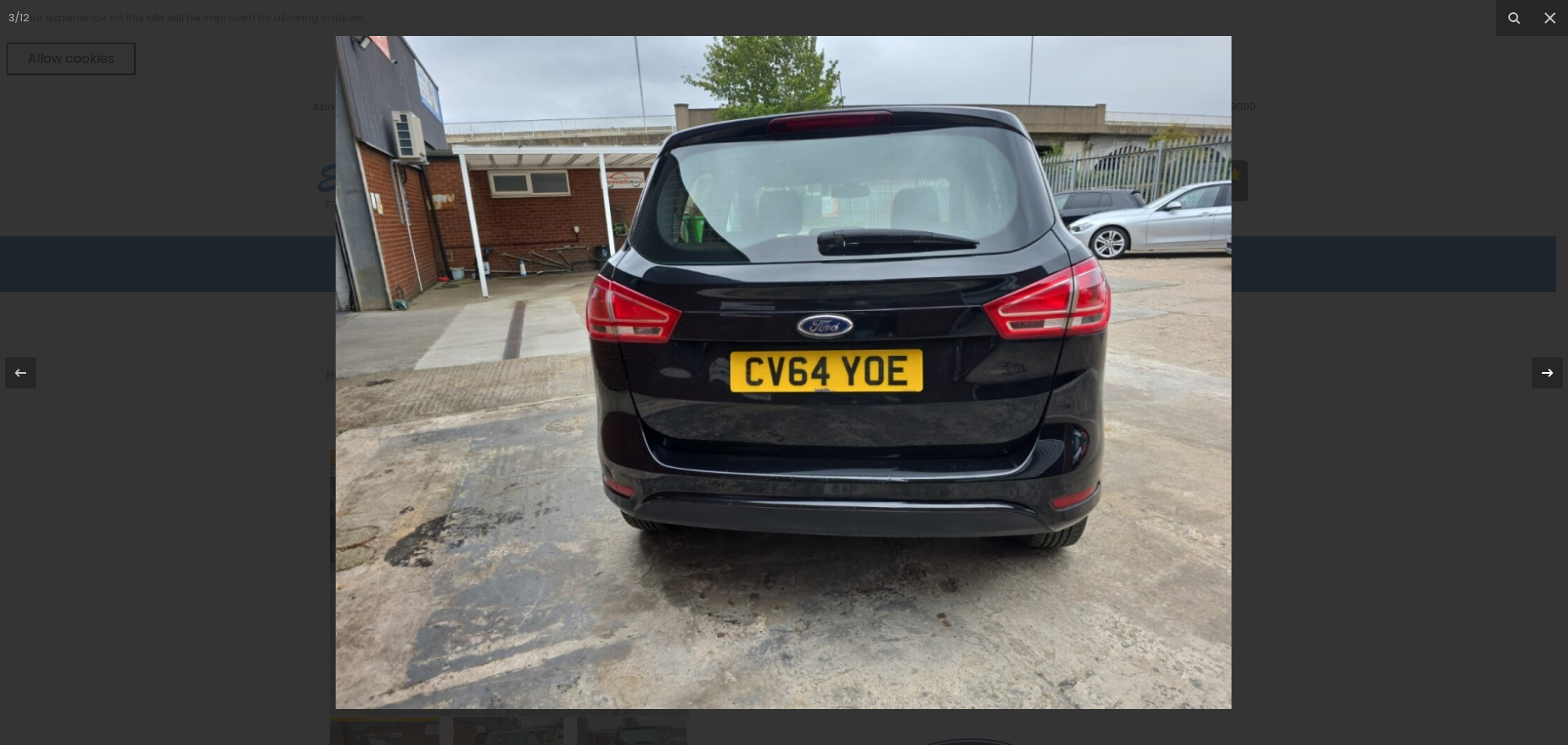
click at [1548, 370] on icon at bounding box center [1548, 372] width 20 height 20
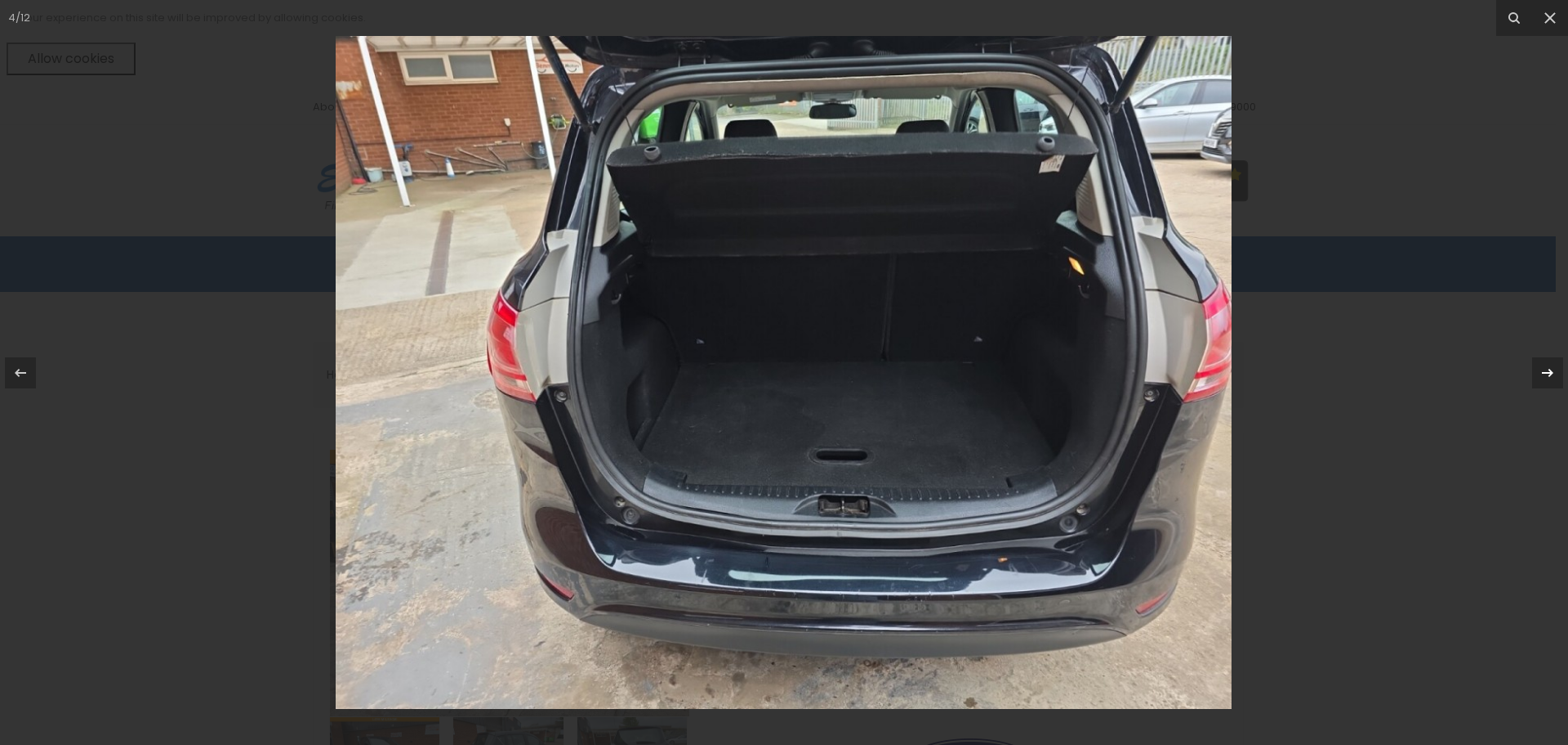
click at [1548, 370] on icon at bounding box center [1548, 372] width 20 height 20
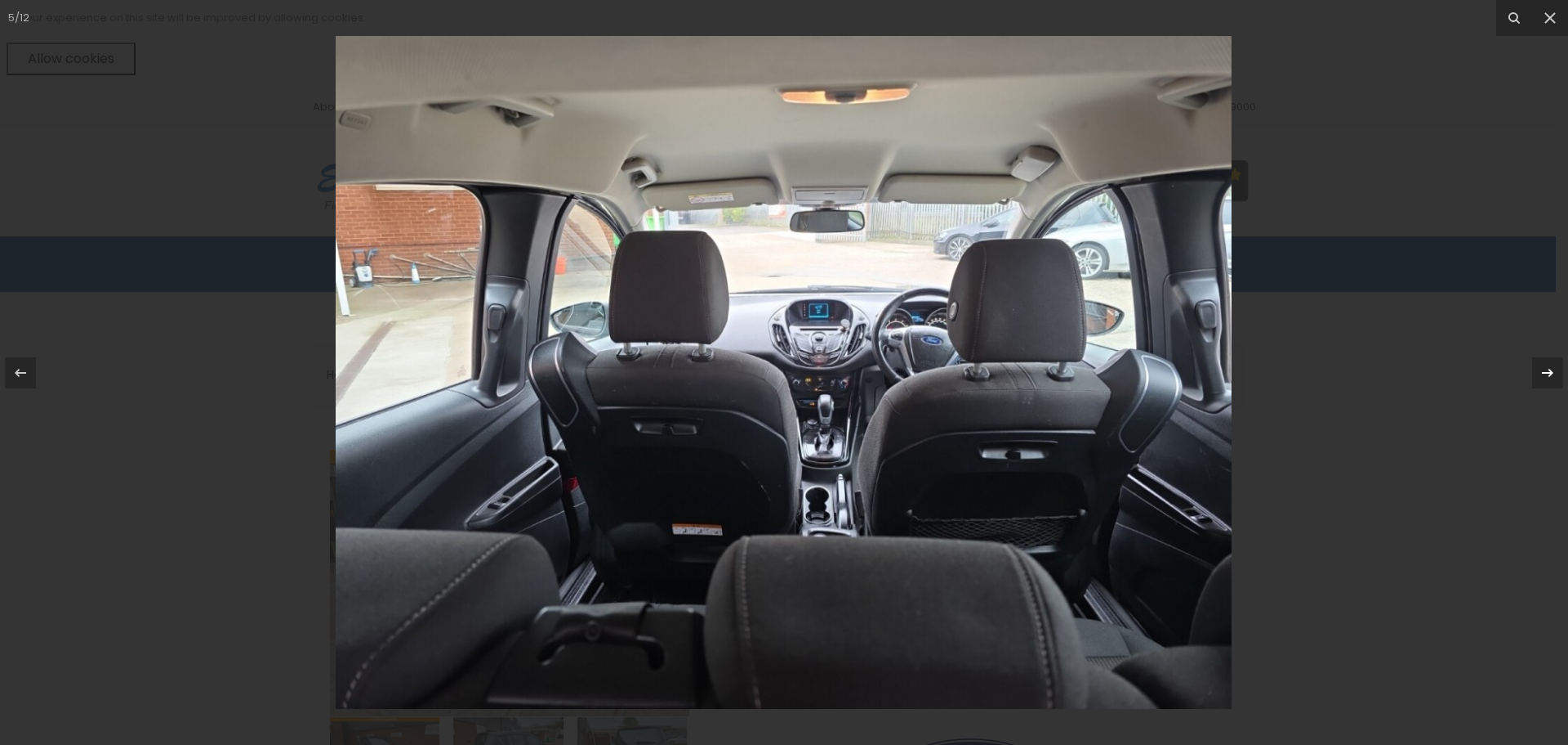
click at [1548, 370] on icon at bounding box center [1548, 372] width 20 height 20
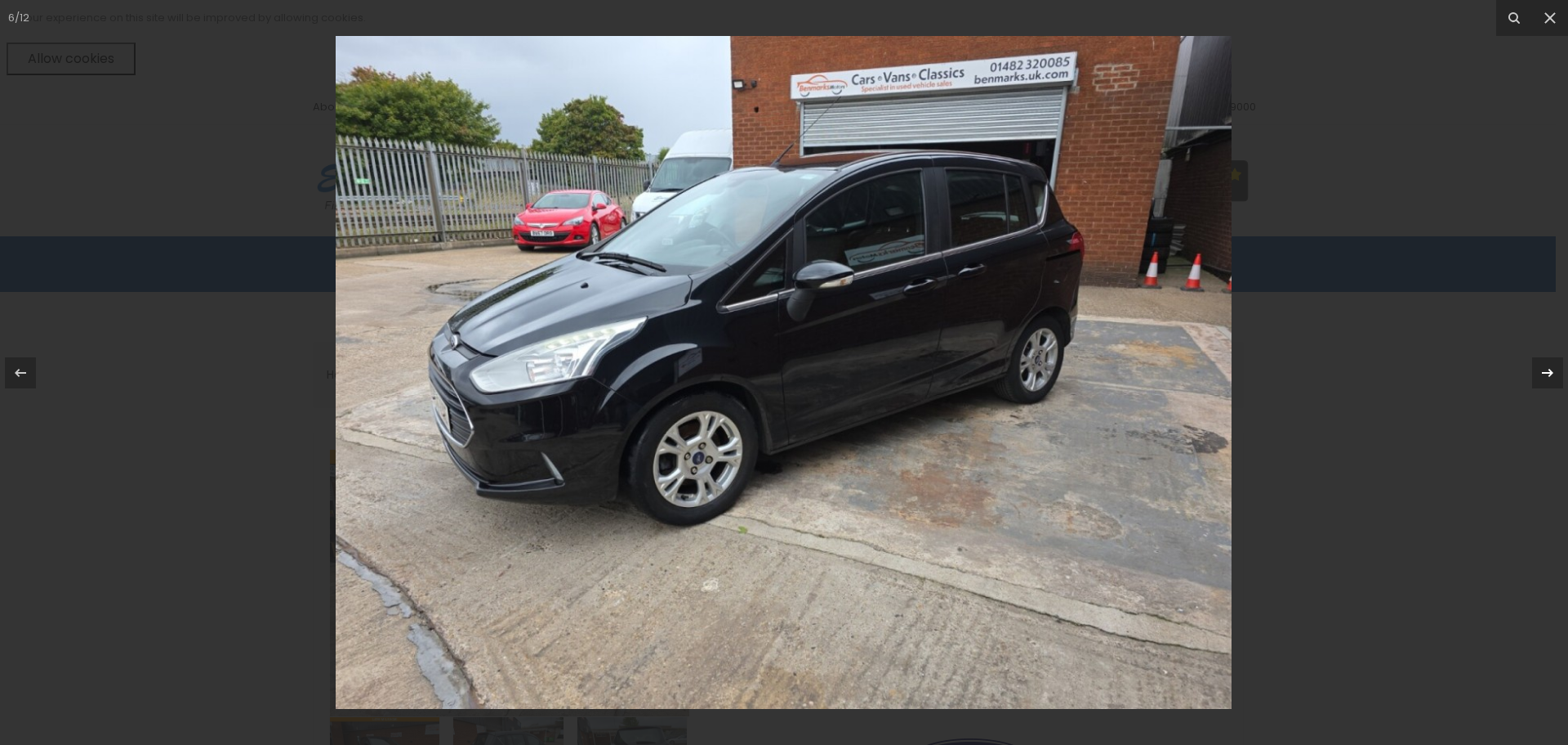
click at [1548, 370] on icon at bounding box center [1548, 372] width 20 height 20
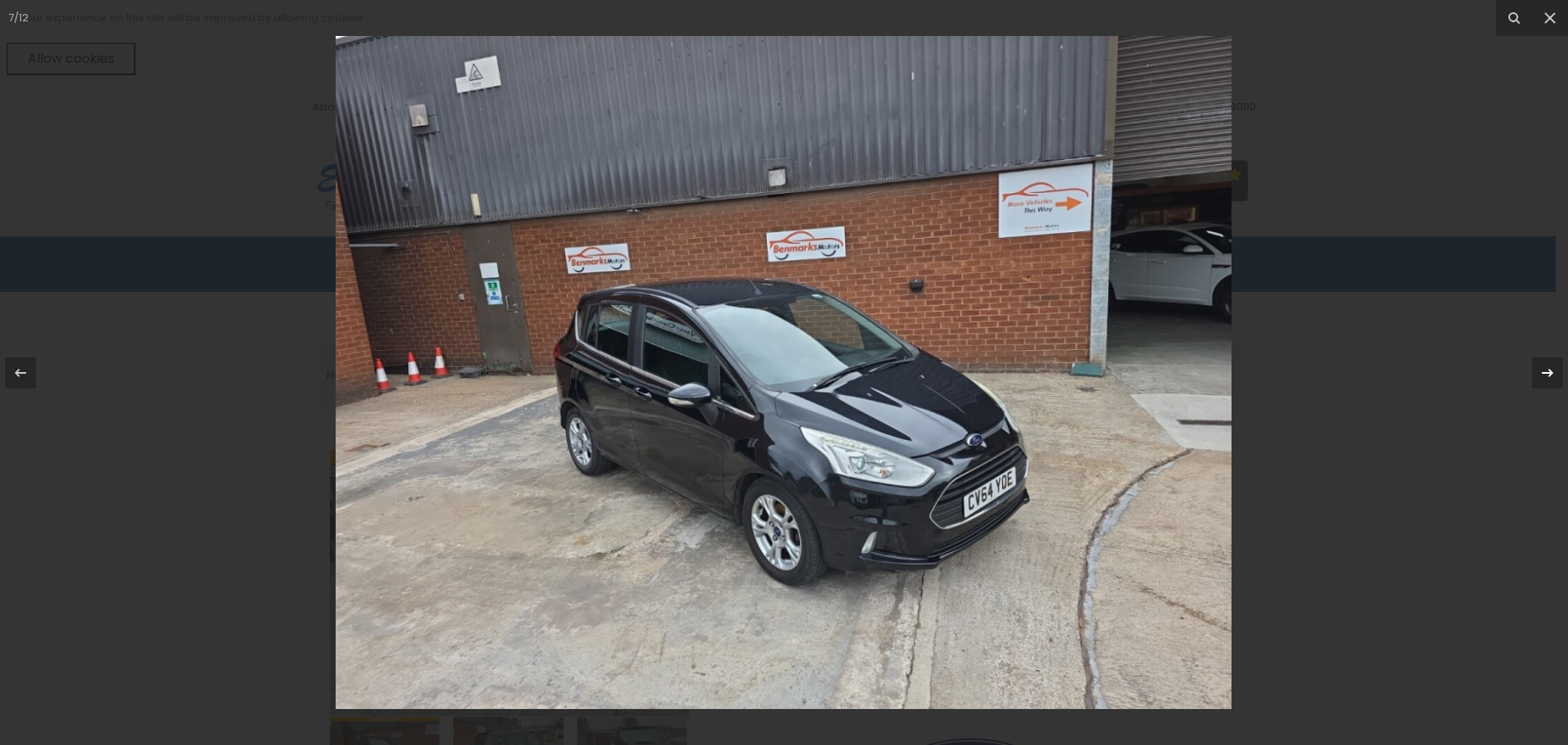
click at [1548, 370] on icon at bounding box center [1548, 372] width 20 height 20
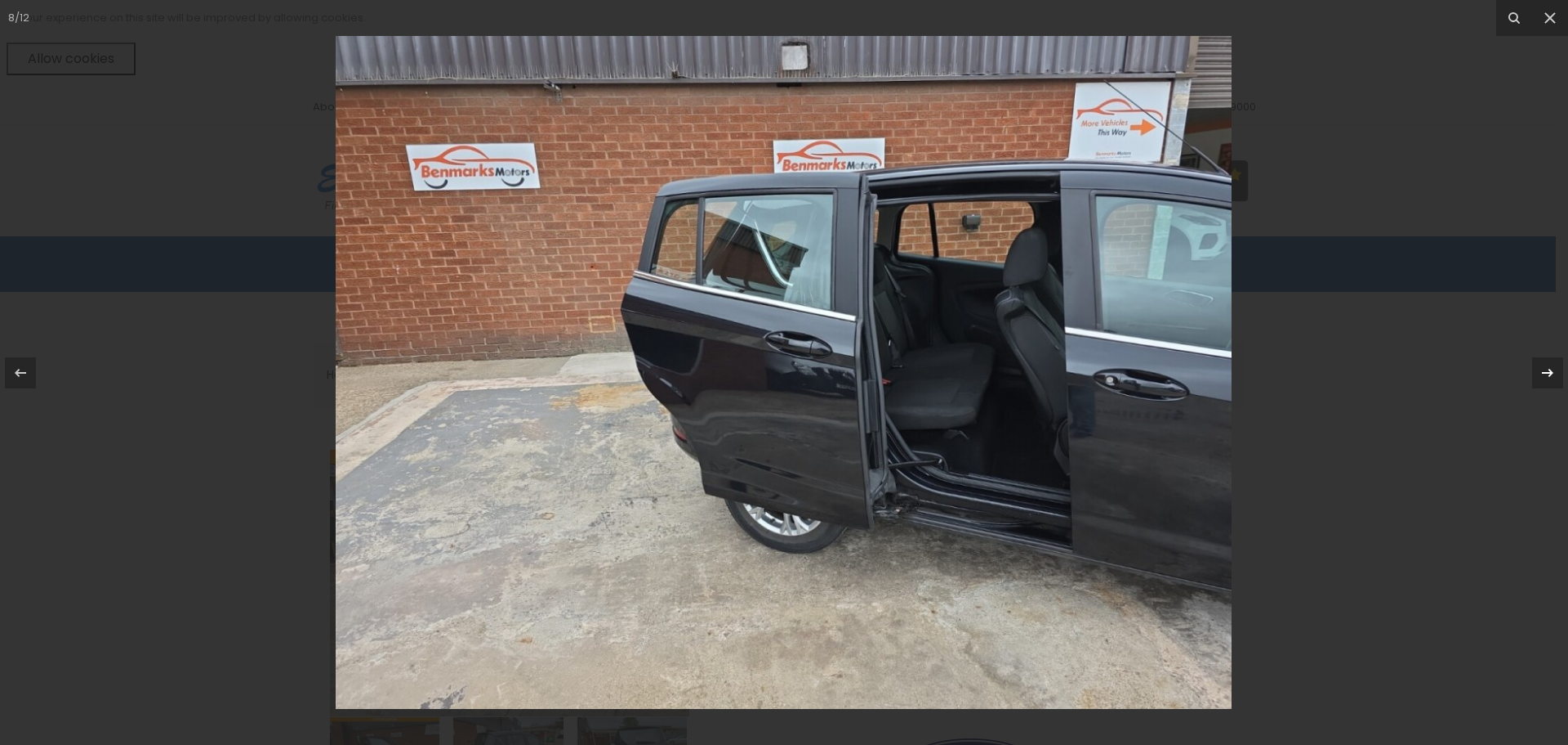
click at [1548, 370] on icon at bounding box center [1548, 372] width 20 height 20
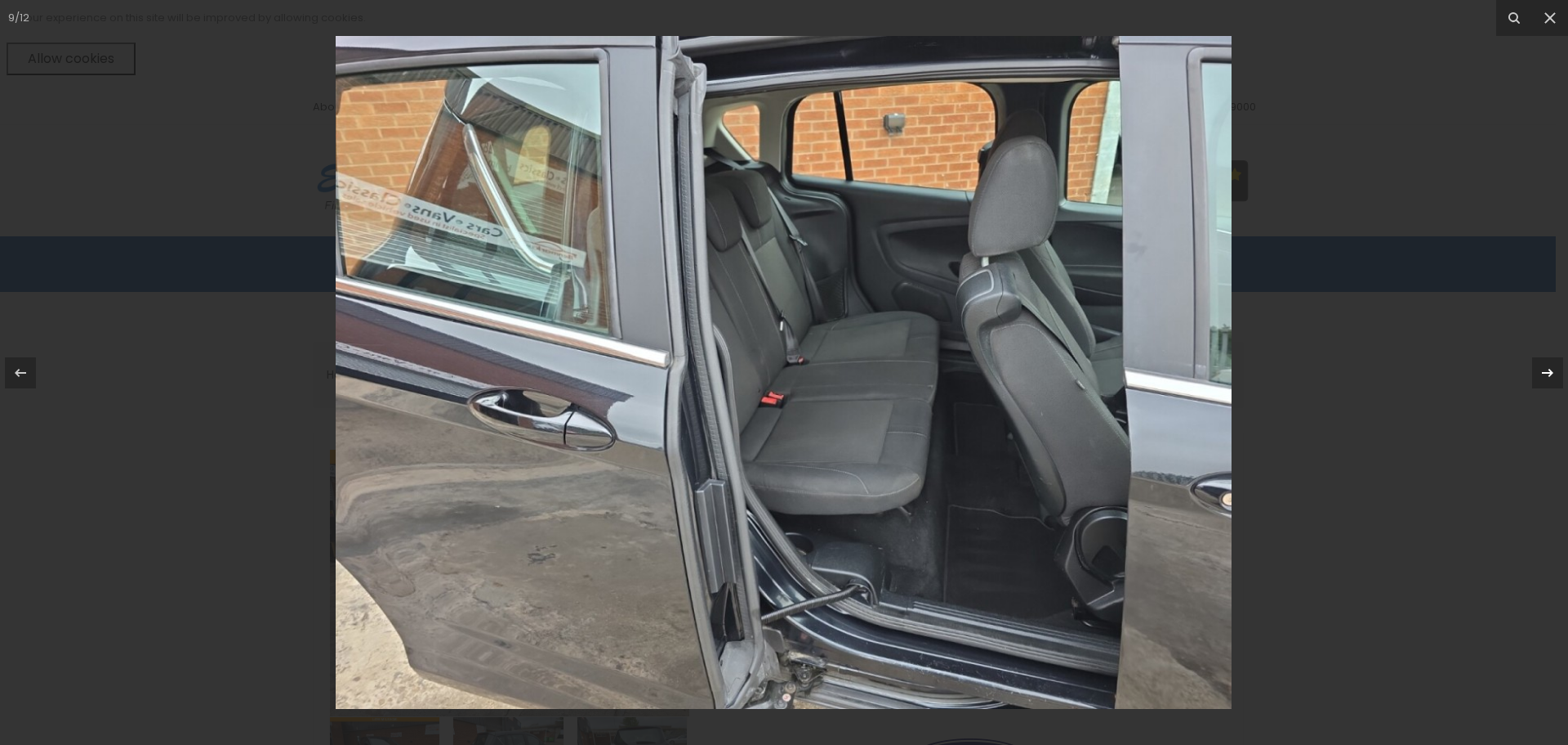
click at [1548, 370] on icon at bounding box center [1548, 372] width 20 height 20
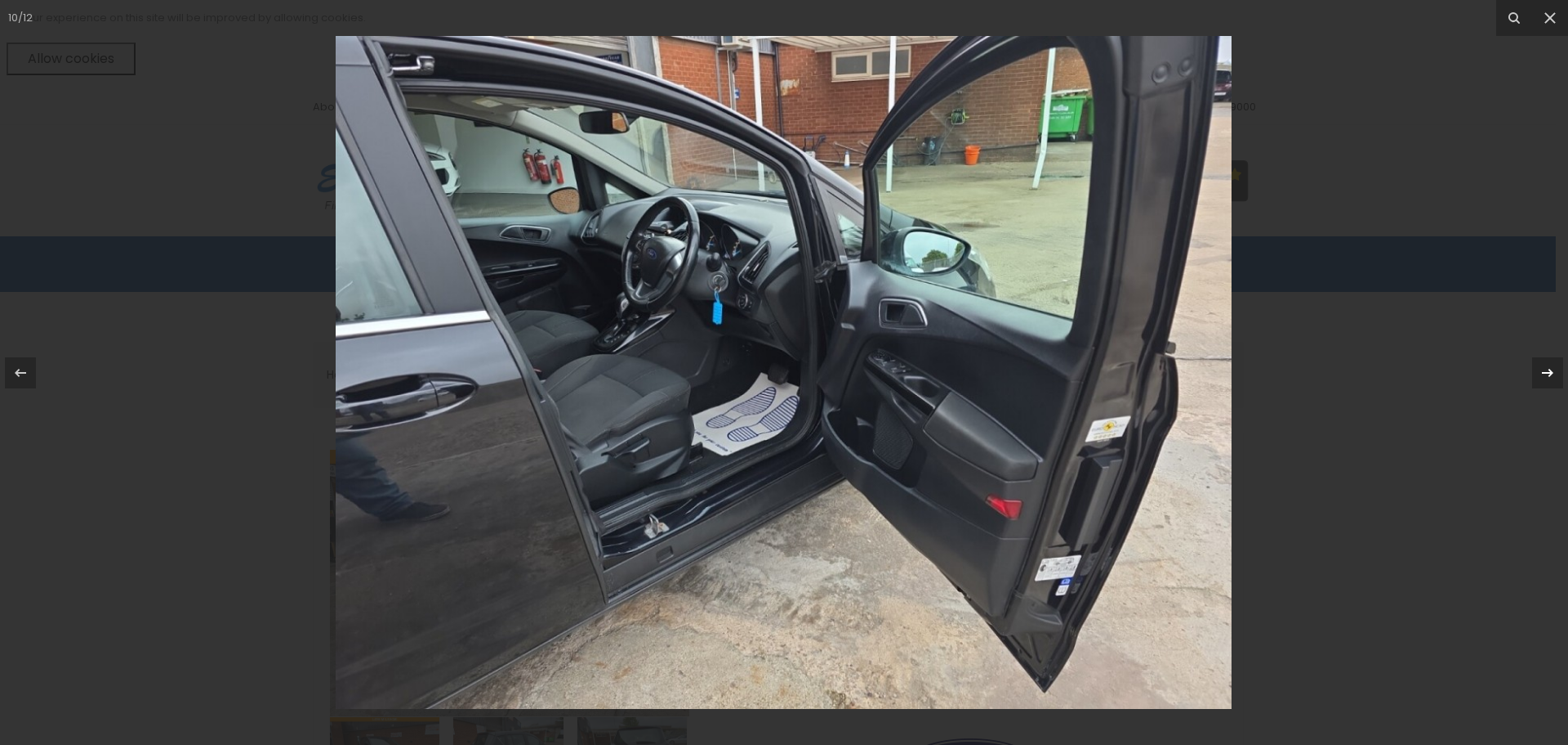
click at [1548, 370] on icon at bounding box center [1548, 372] width 20 height 20
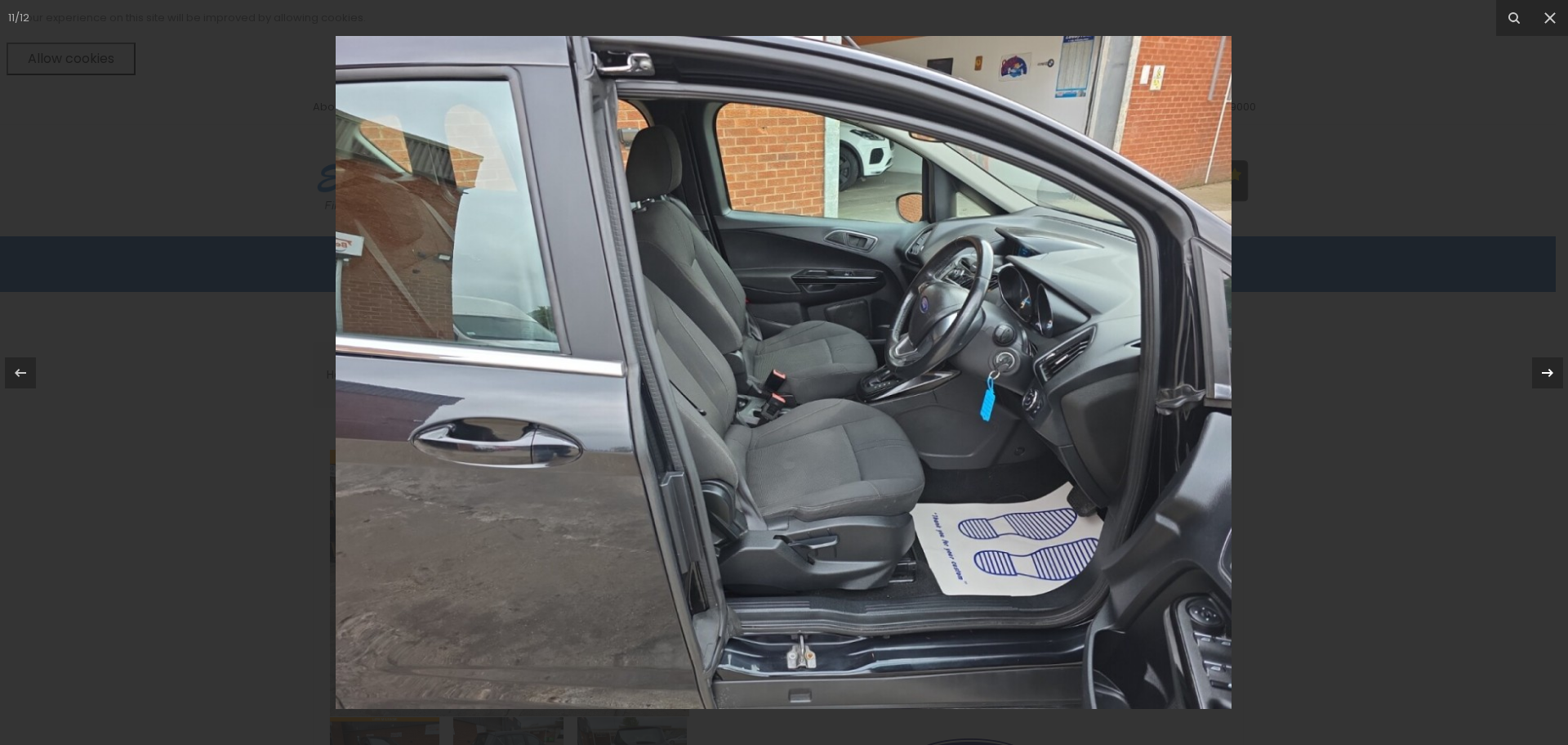
click at [1548, 370] on icon at bounding box center [1548, 372] width 20 height 20
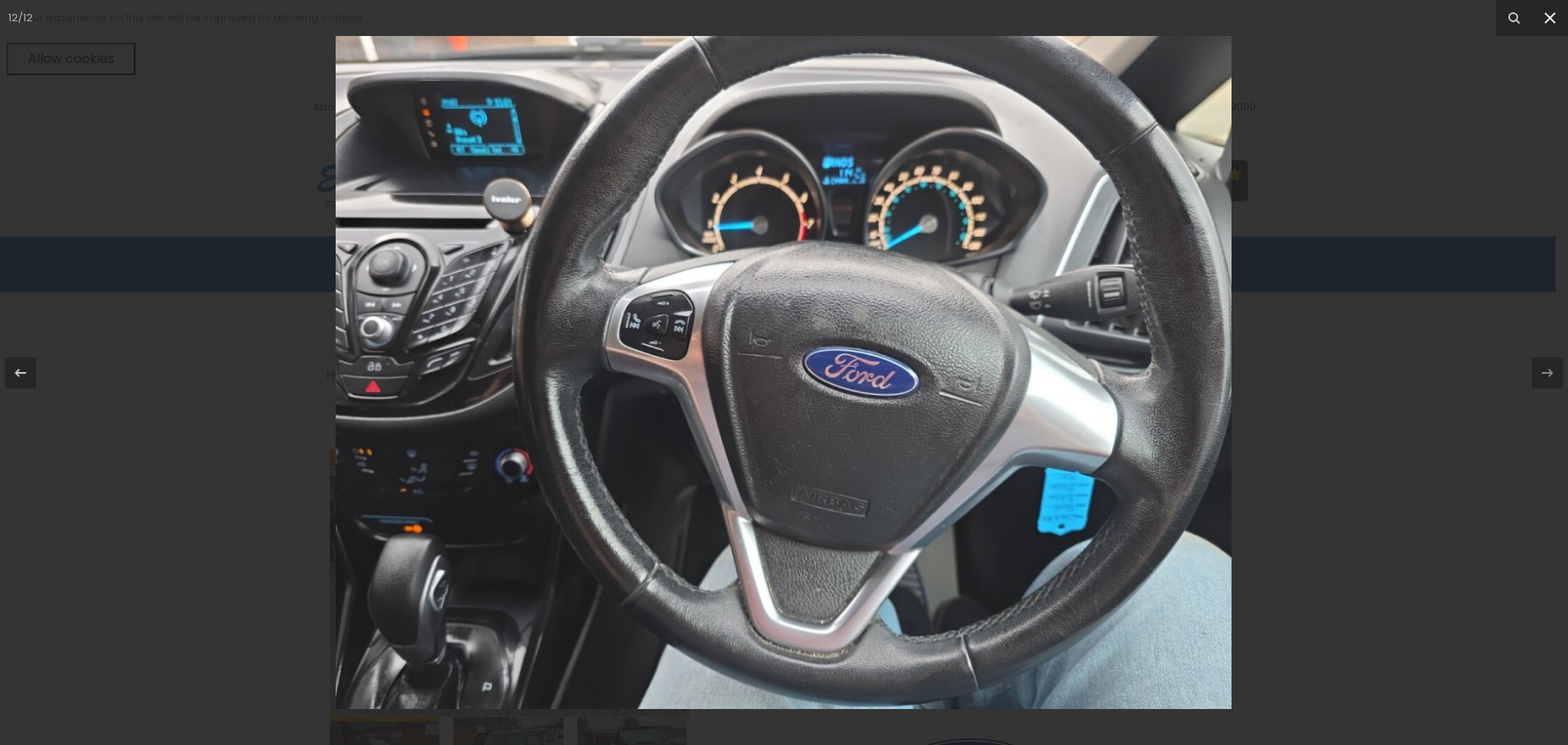
click at [1548, 24] on icon at bounding box center [1551, 18] width 20 height 20
